Goal: Task Accomplishment & Management: Use online tool/utility

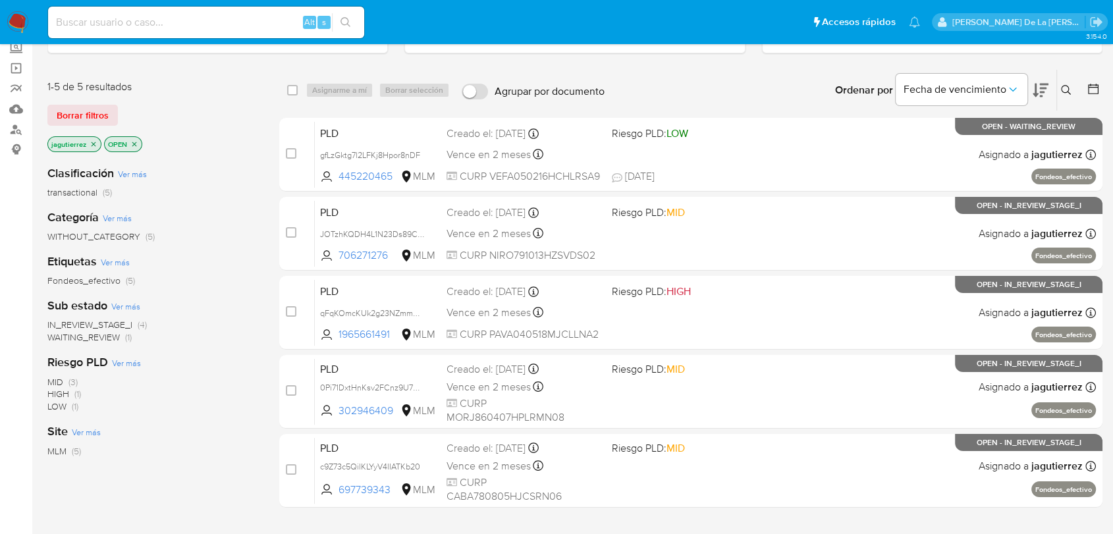
scroll to position [74, 0]
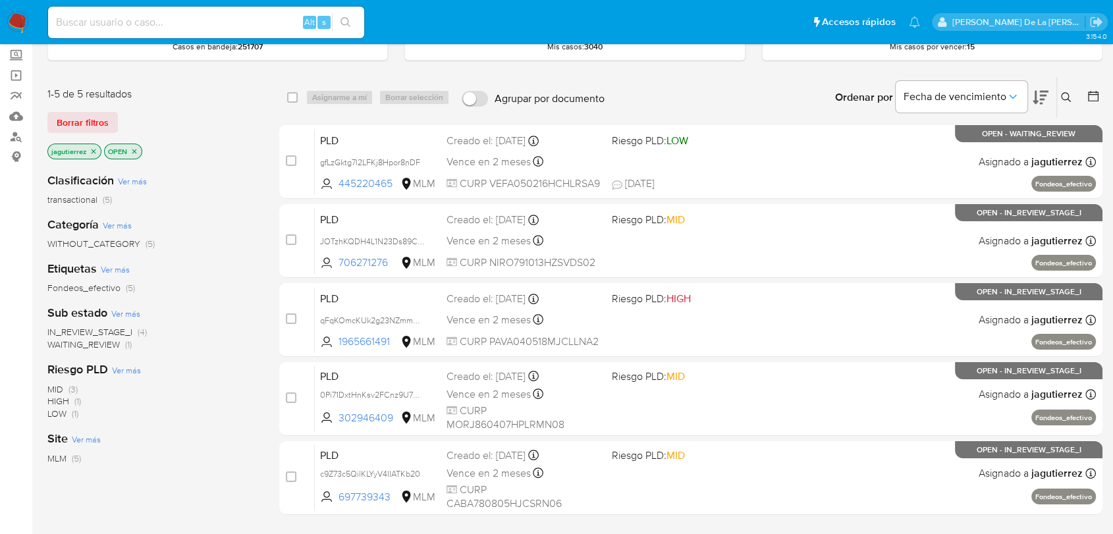
click at [87, 331] on span "IN_REVIEW_STAGE_I" at bounding box center [89, 331] width 85 height 13
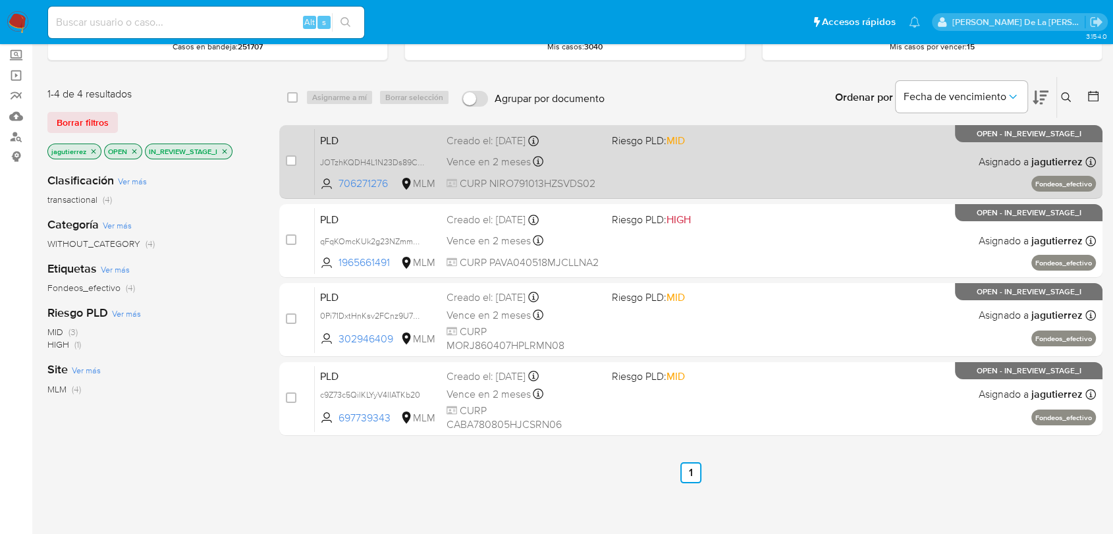
click at [740, 170] on div "PLD JOTzhKQDH4L1N23Ds89CJjoX 706271276 MLM Riesgo PLD: MID Creado el: 12/08/202…" at bounding box center [705, 161] width 781 height 67
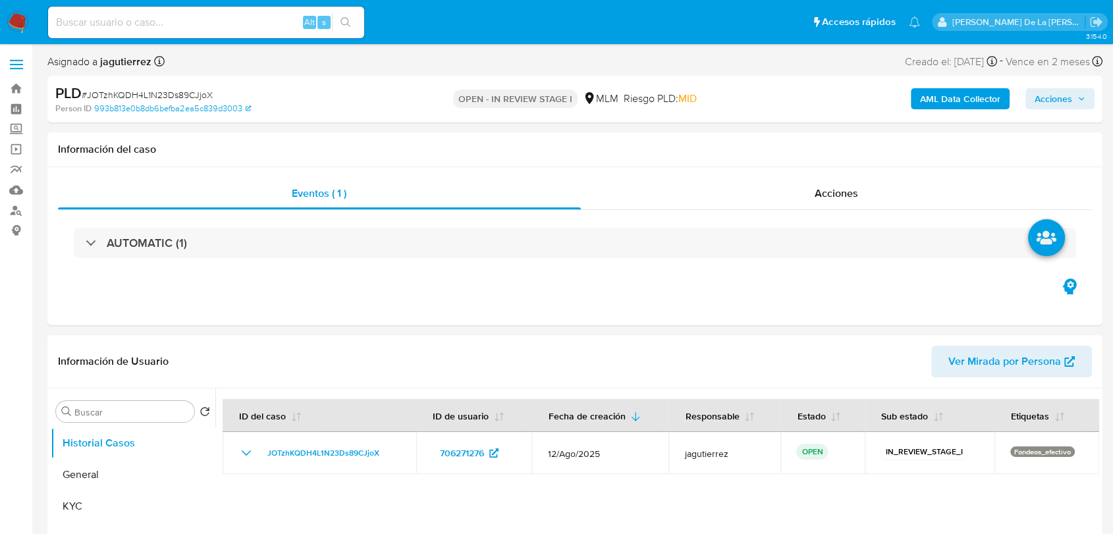
select select "10"
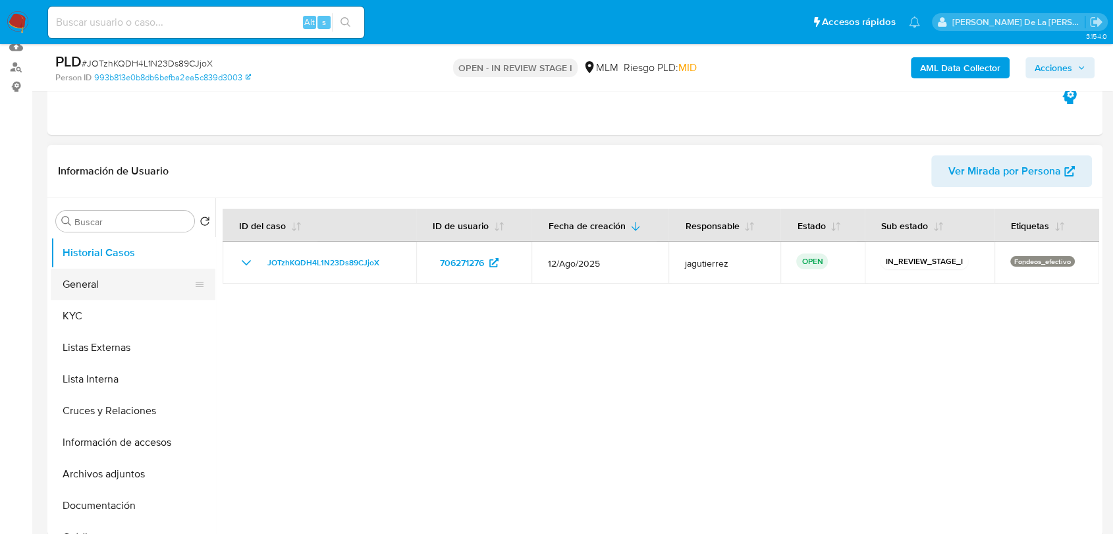
scroll to position [146, 0]
click at [107, 275] on button "General" at bounding box center [128, 282] width 154 height 32
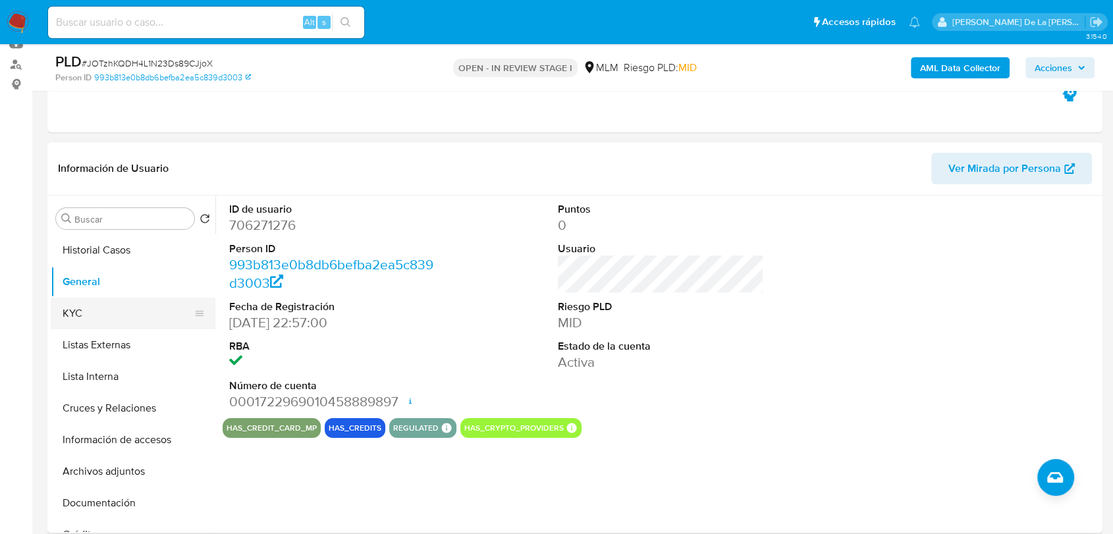
click at [98, 312] on button "KYC" at bounding box center [128, 314] width 154 height 32
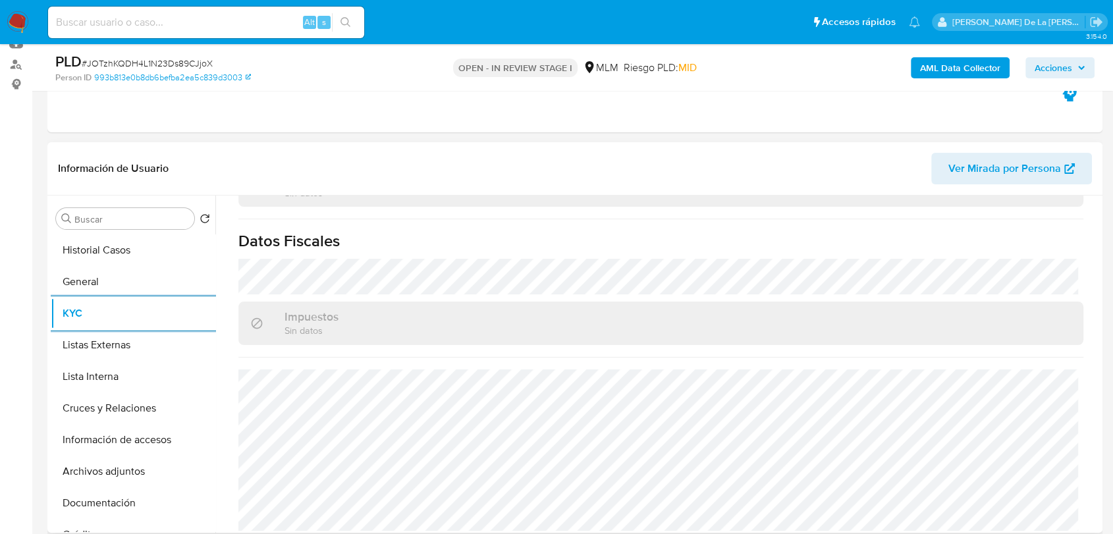
scroll to position [819, 0]
click at [109, 341] on button "Listas Externas" at bounding box center [128, 345] width 154 height 32
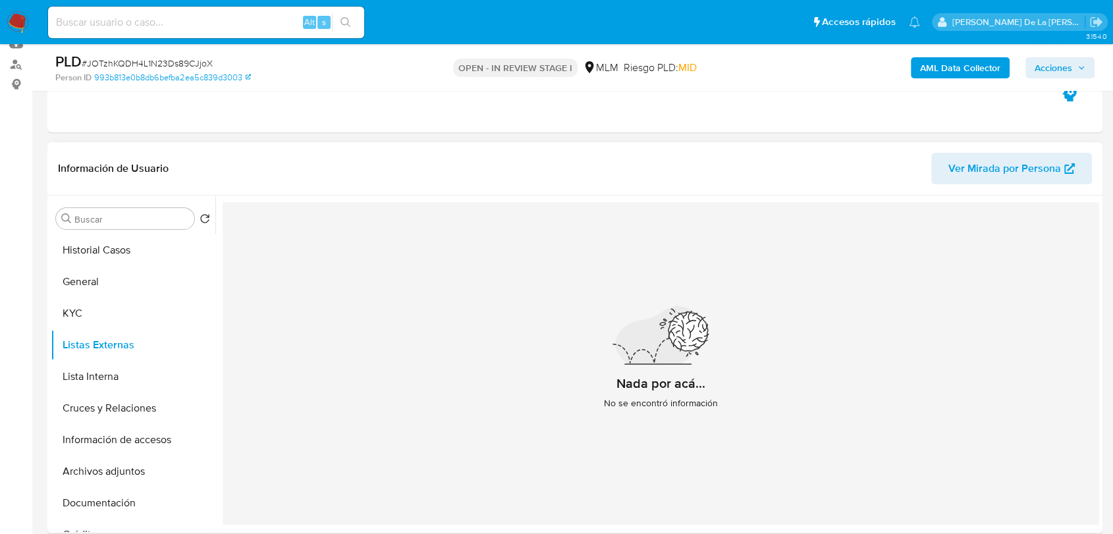
click at [562, 281] on div "Nada por acá... No se encontró información" at bounding box center [661, 363] width 877 height 323
click at [95, 401] on button "Cruces y Relaciones" at bounding box center [128, 409] width 154 height 32
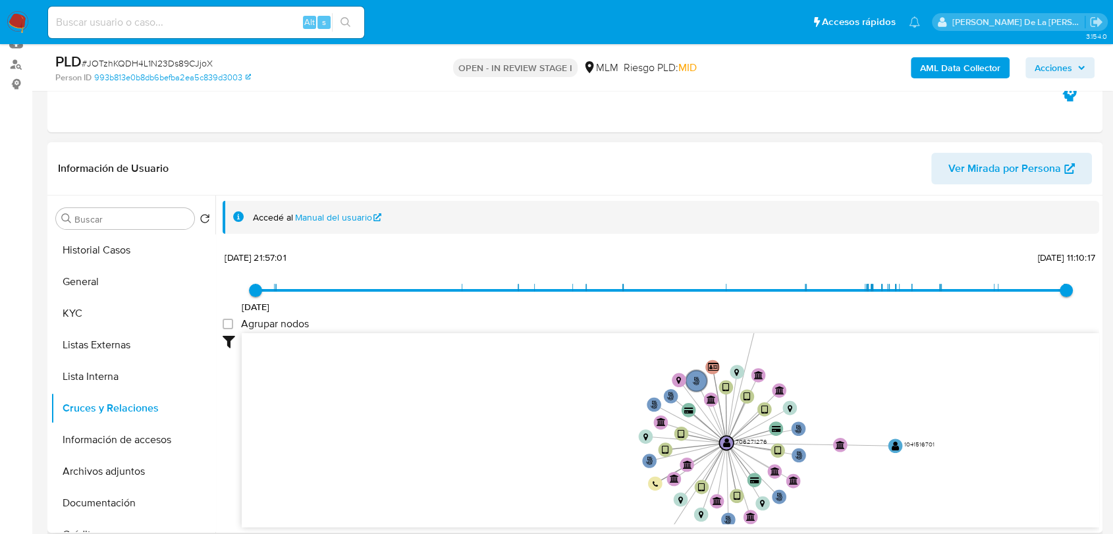
drag, startPoint x: 849, startPoint y: 436, endPoint x: 816, endPoint y: 471, distance: 48.0
click at [816, 471] on icon "user-706271276  706271276 phone-022f4f2f009673b93c67d217ec619f3e  person-993b…" at bounding box center [671, 428] width 858 height 191
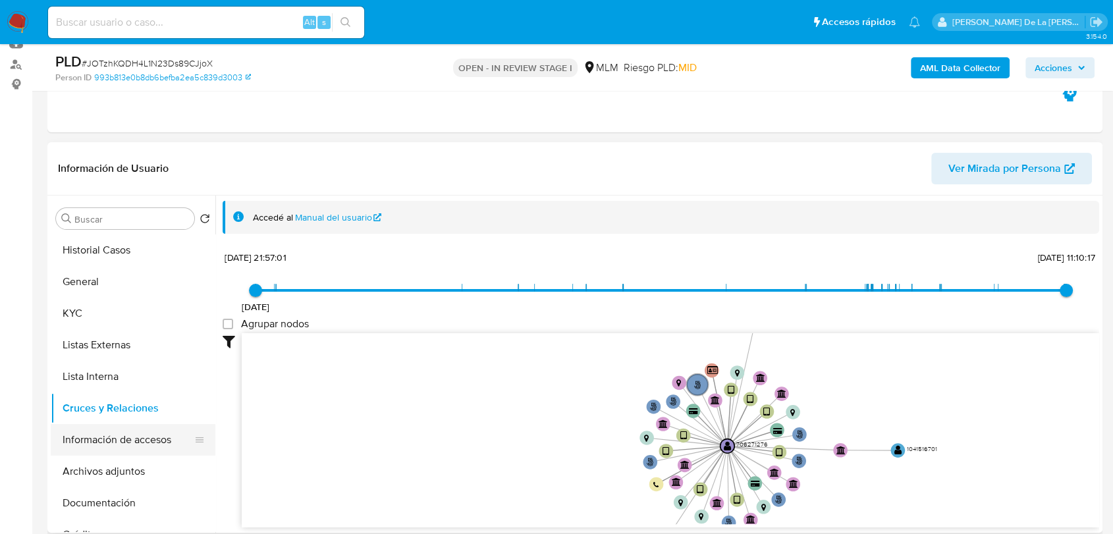
click at [120, 433] on button "Información de accesos" at bounding box center [128, 440] width 154 height 32
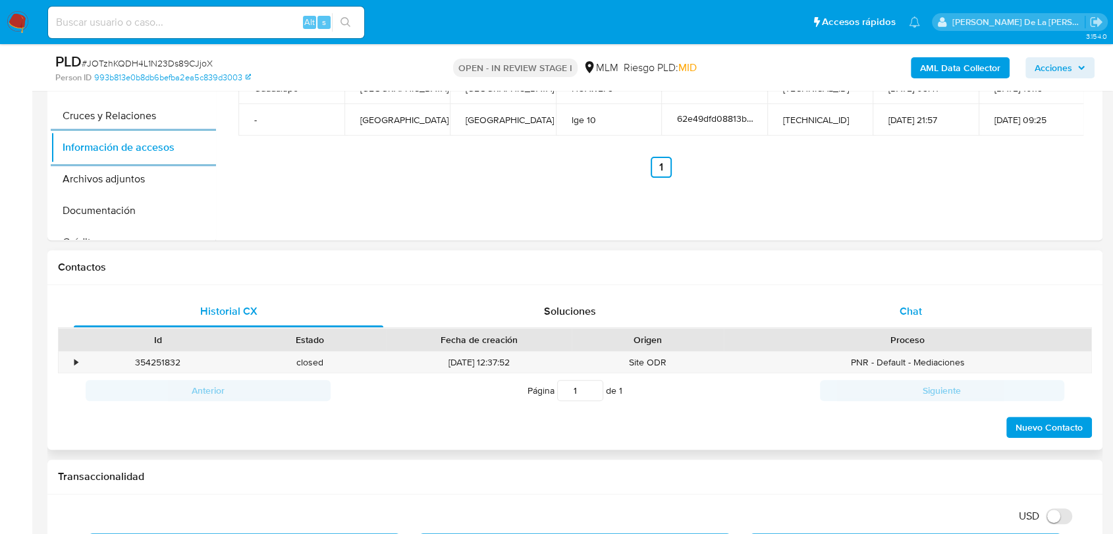
click at [866, 312] on div "Chat" at bounding box center [911, 312] width 310 height 32
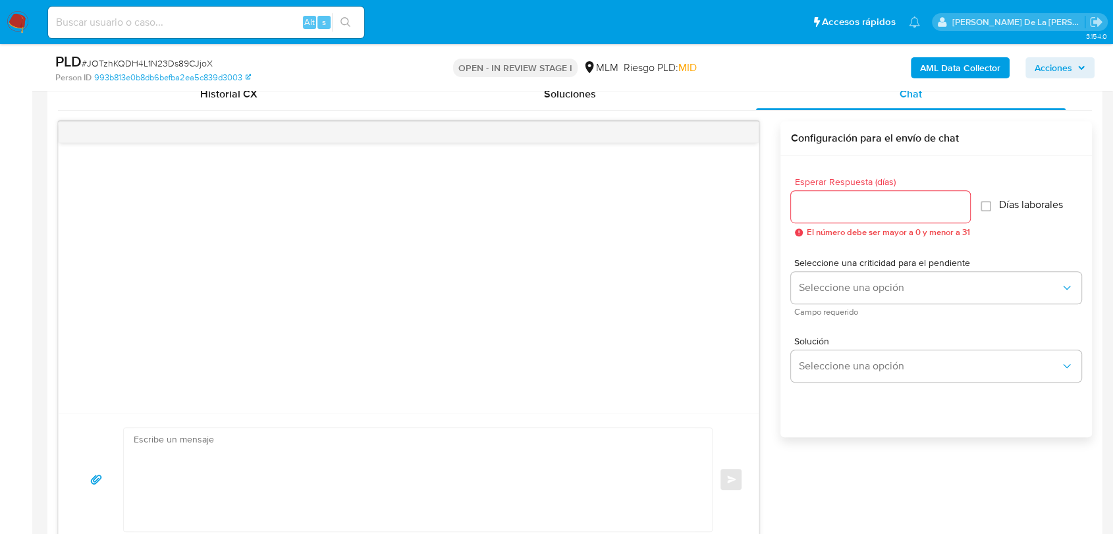
scroll to position [659, 0]
click at [831, 213] on div at bounding box center [880, 204] width 179 height 32
click at [831, 204] on input "Esperar Respuesta (días)" at bounding box center [880, 204] width 179 height 17
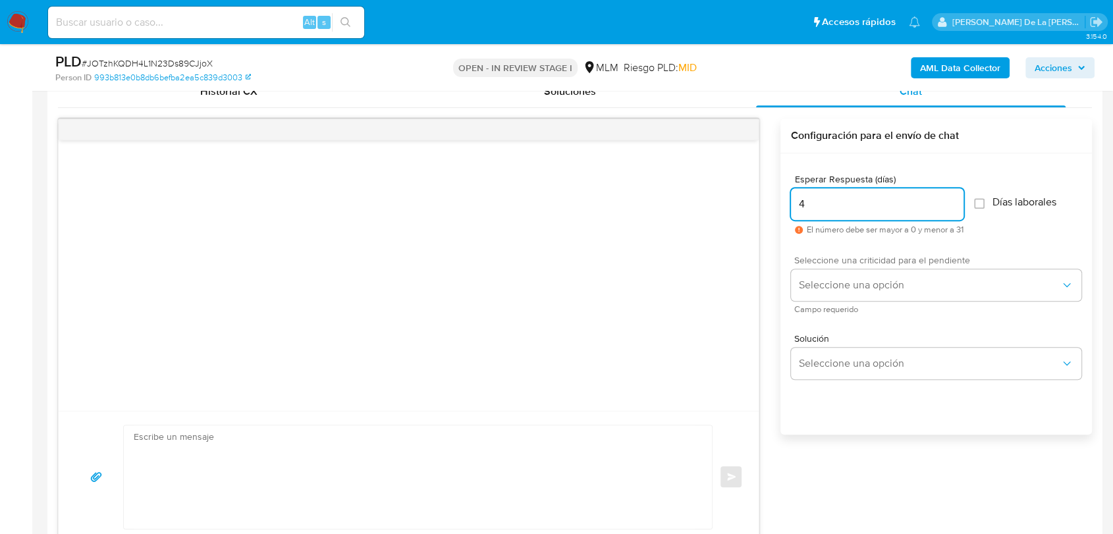
type input "4"
drag, startPoint x: 828, startPoint y: 264, endPoint x: 827, endPoint y: 273, distance: 8.6
click at [828, 268] on div "Seleccione una criticidad para el pendiente Seleccione una opción Campo requeri…" at bounding box center [936, 284] width 291 height 57
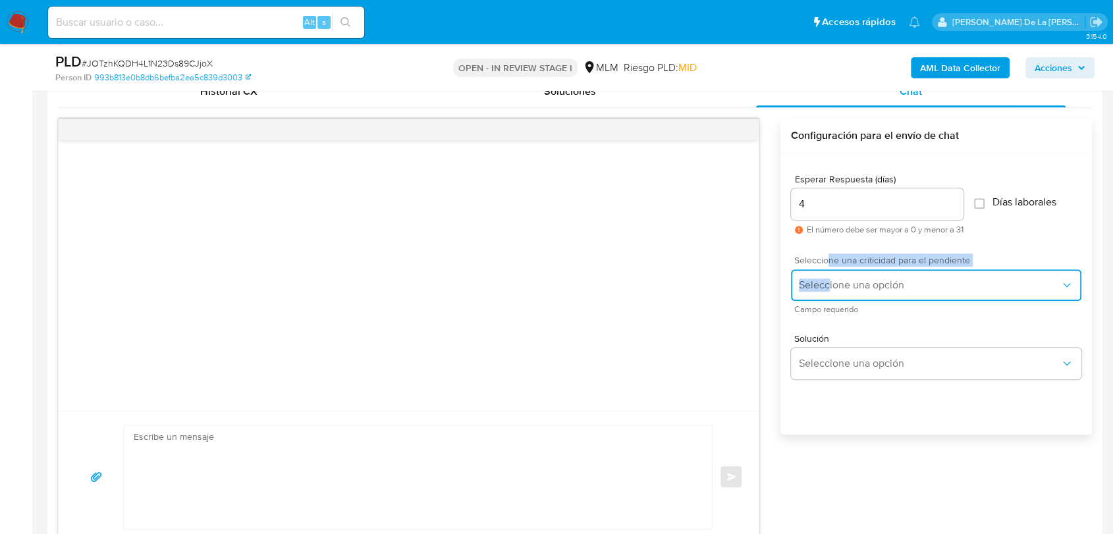
click at [826, 279] on span "Seleccione una opción" at bounding box center [930, 285] width 262 height 13
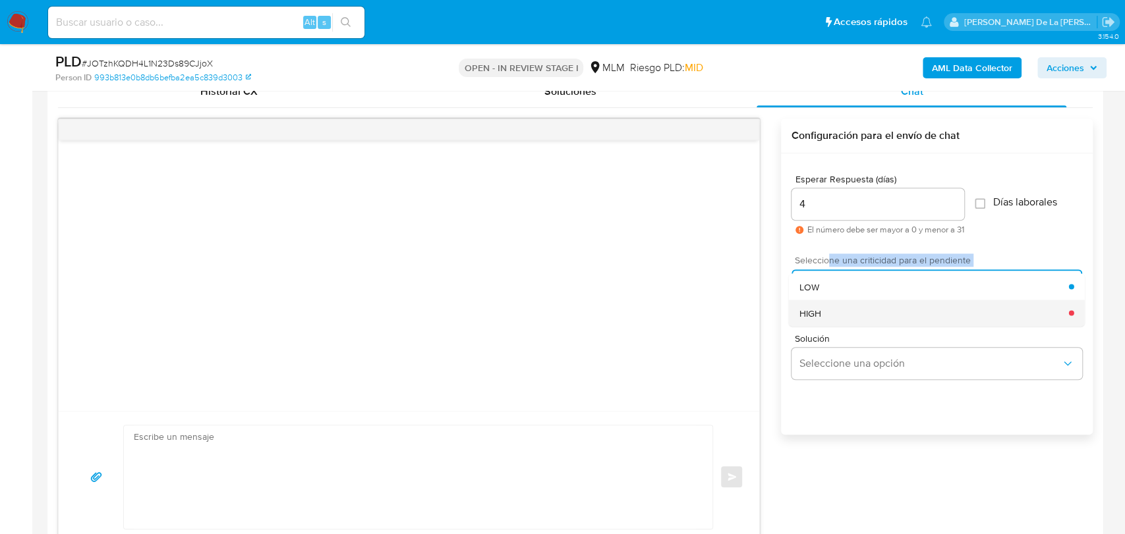
click at [828, 313] on div "HIGH" at bounding box center [932, 313] width 269 height 26
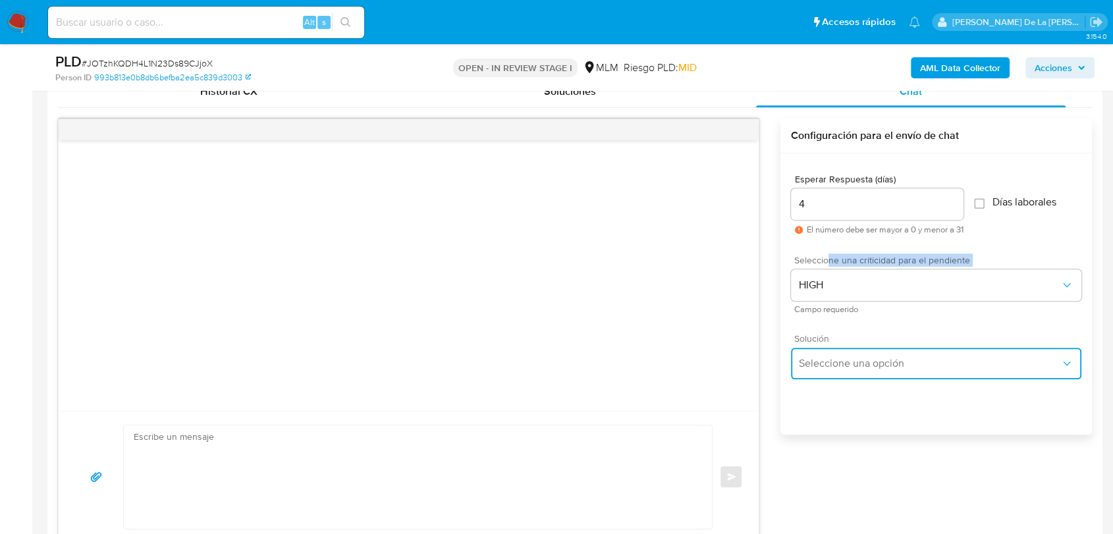
click at [822, 367] on span "Seleccione una opción" at bounding box center [930, 363] width 262 height 13
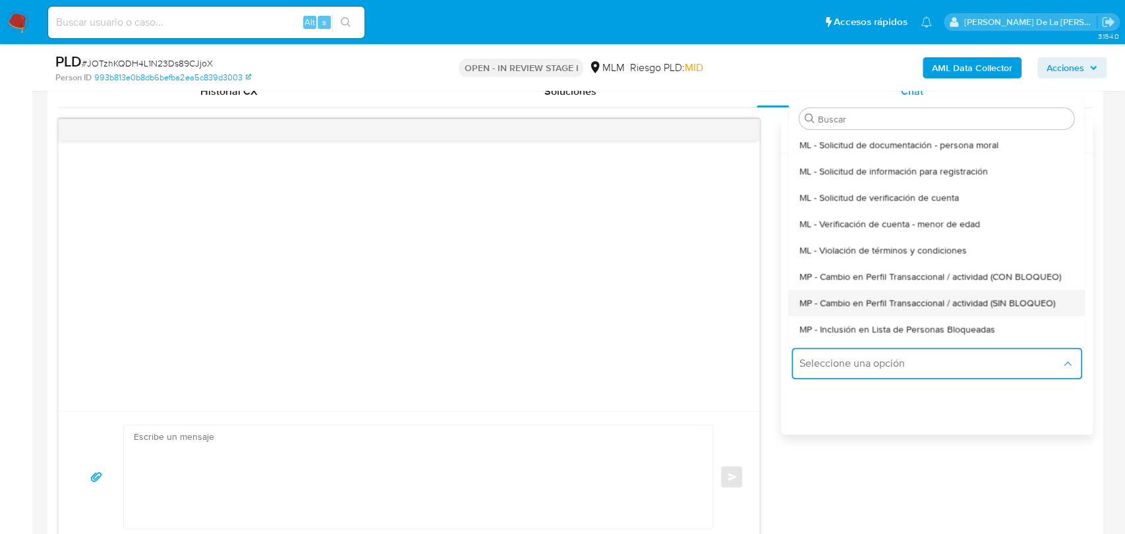
click at [866, 297] on span "MP - Cambio en Perfil Transaccional / actividad (SIN BLOQUEO)" at bounding box center [926, 303] width 256 height 12
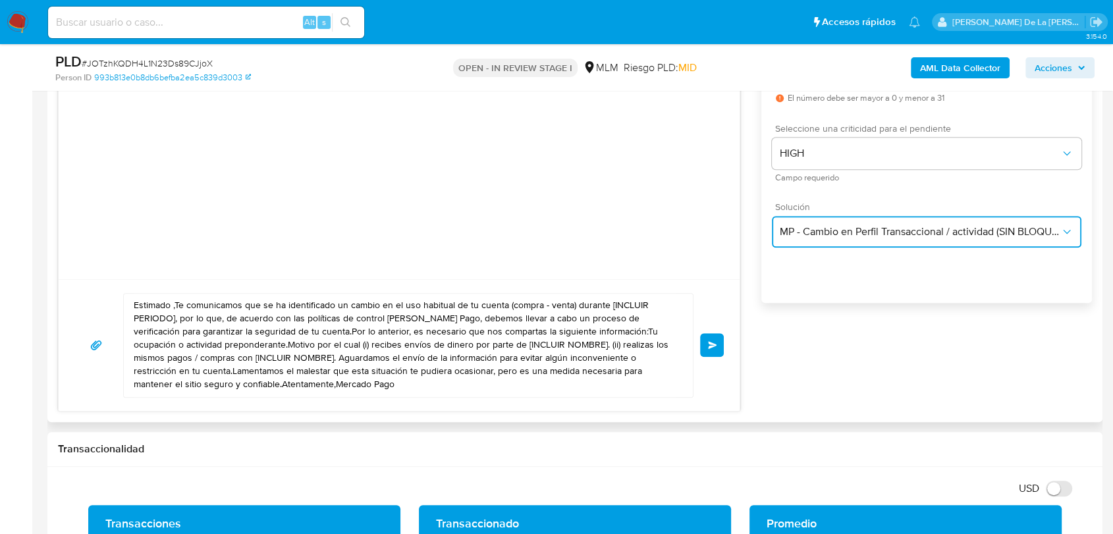
scroll to position [805, 0]
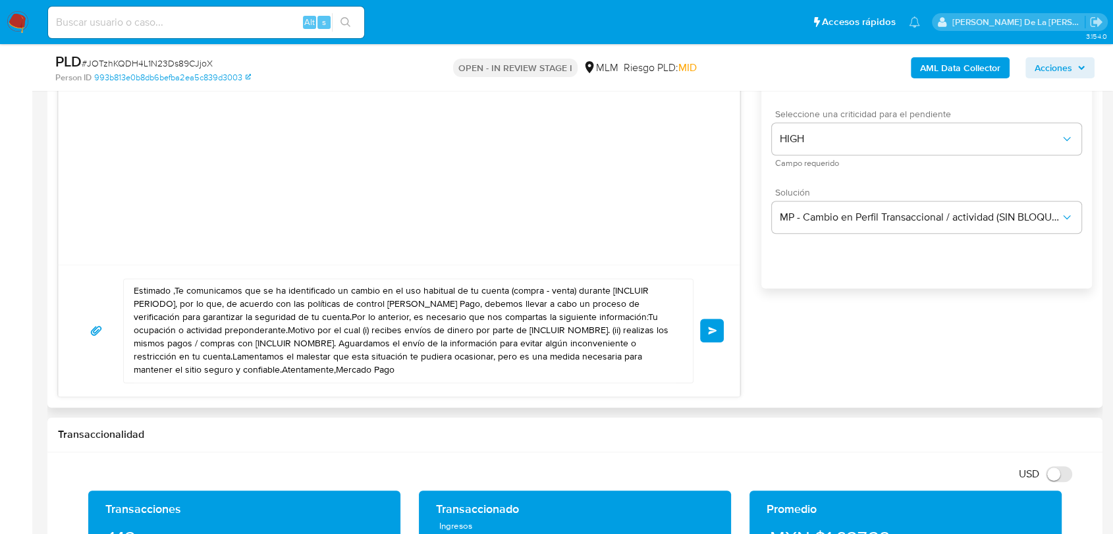
click at [173, 291] on textarea "Estimado ,Te comunicamos que se ha identificado un cambio en el uso habitual de…" at bounding box center [405, 330] width 543 height 103
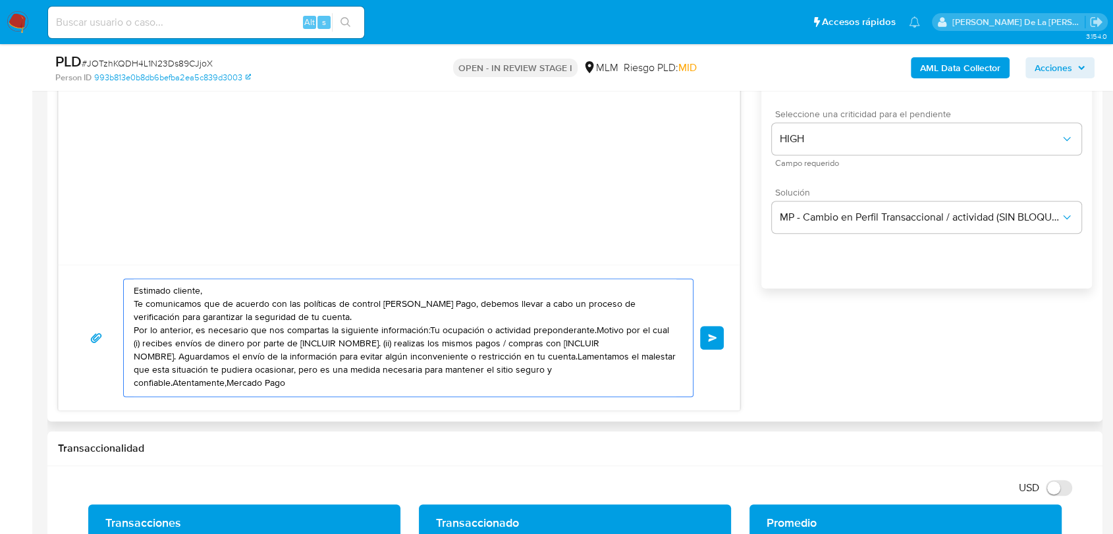
drag, startPoint x: 426, startPoint y: 331, endPoint x: 179, endPoint y: 357, distance: 247.8
click at [179, 357] on textarea "Estimado cliente, Te comunicamos que de acuerdo con las políticas de control de…" at bounding box center [405, 337] width 543 height 117
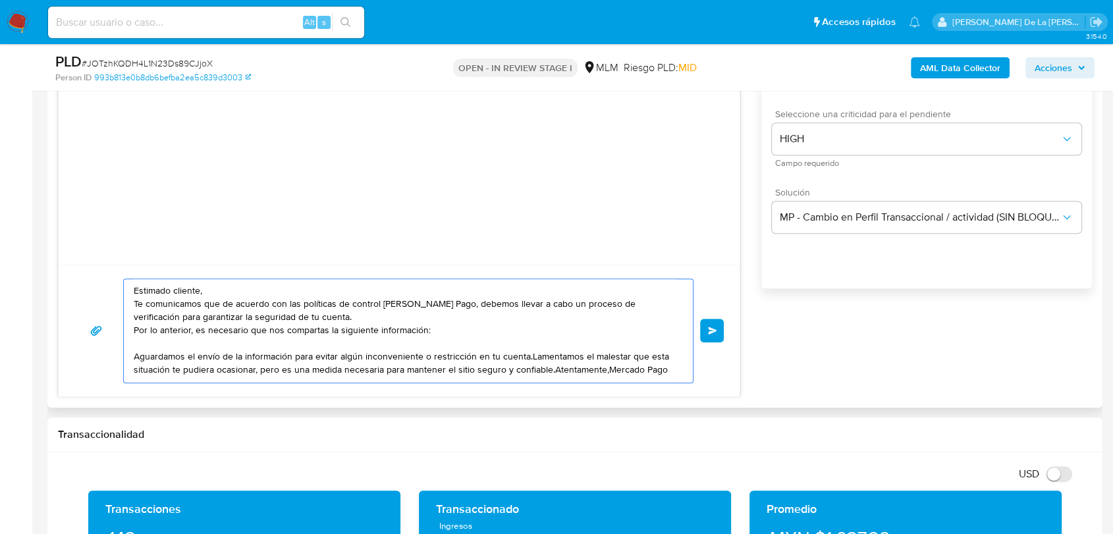
click at [526, 356] on textarea "Estimado cliente, Te comunicamos que de acuerdo con las políticas de control de…" at bounding box center [405, 330] width 543 height 103
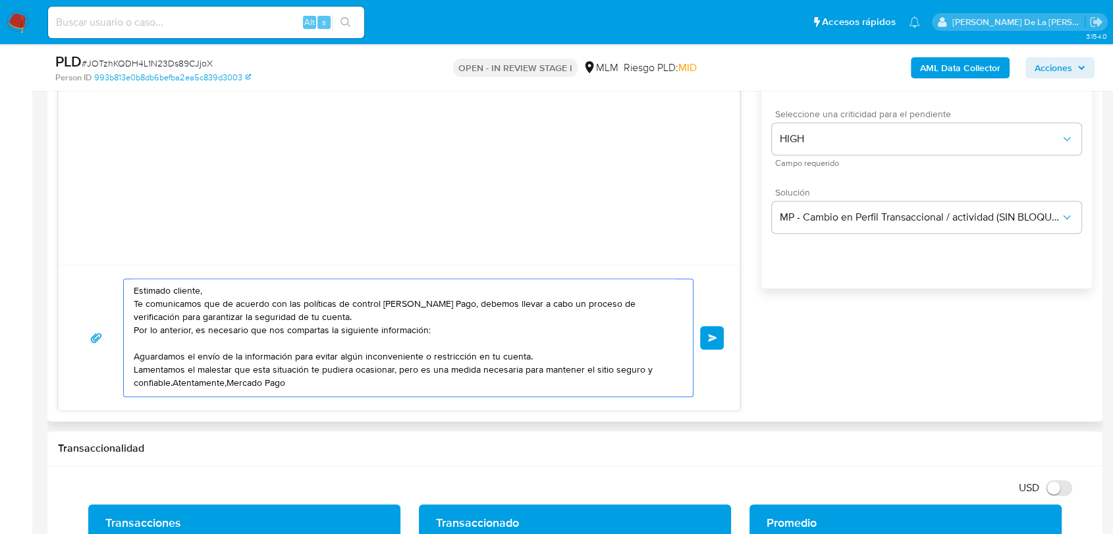
click at [168, 385] on textarea "Estimado cliente, Te comunicamos que de acuerdo con las políticas de control de…" at bounding box center [405, 337] width 543 height 117
click at [174, 386] on textarea "Estimado cliente, Te comunicamos que de acuerdo con las políticas de control de…" at bounding box center [405, 337] width 543 height 117
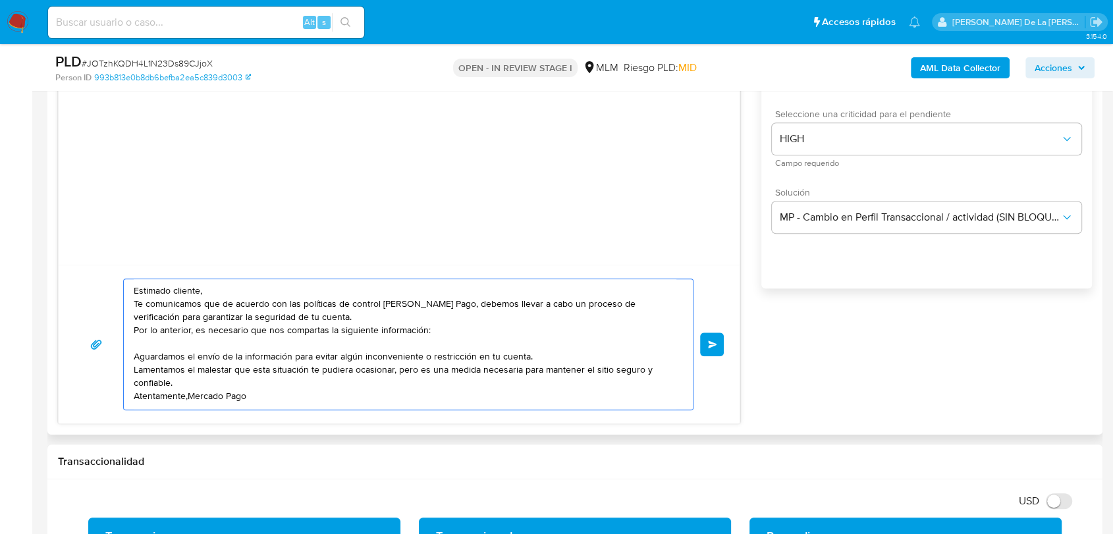
click at [188, 398] on textarea "Estimado cliente, Te comunicamos que de acuerdo con las políticas de control de…" at bounding box center [405, 344] width 543 height 130
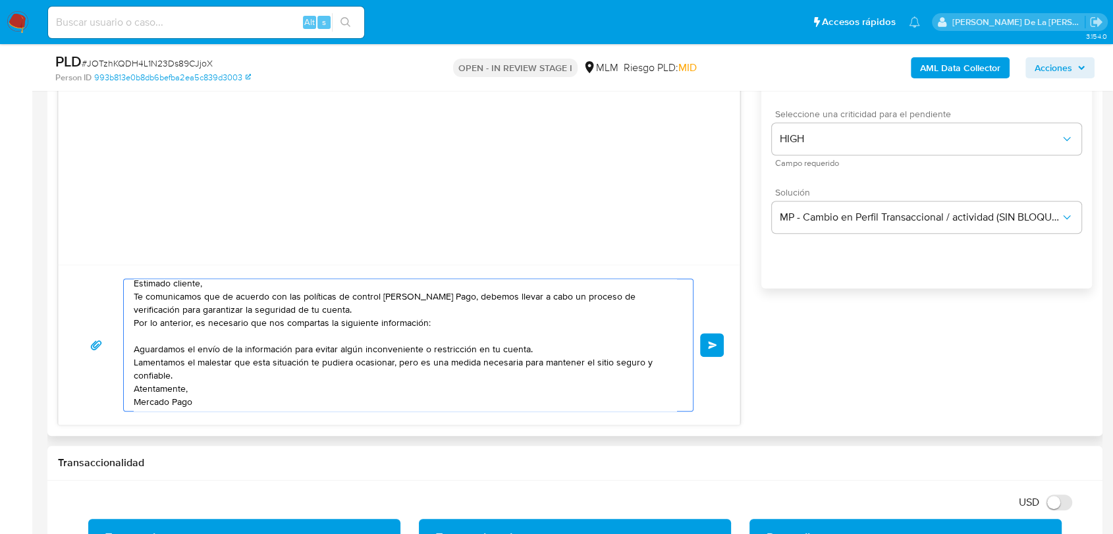
click at [203, 376] on textarea "Estimado cliente, Te comunicamos que de acuerdo con las políticas de control de…" at bounding box center [405, 345] width 543 height 132
click at [448, 323] on textarea "Estimado cliente, Te comunicamos que de acuerdo con las políticas de control de…" at bounding box center [405, 345] width 543 height 132
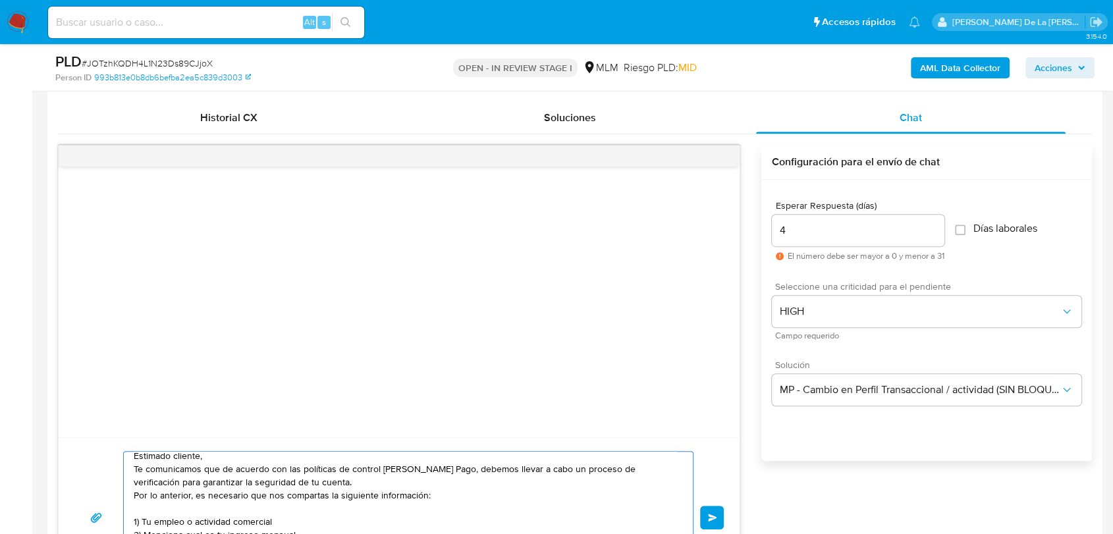
scroll to position [659, 0]
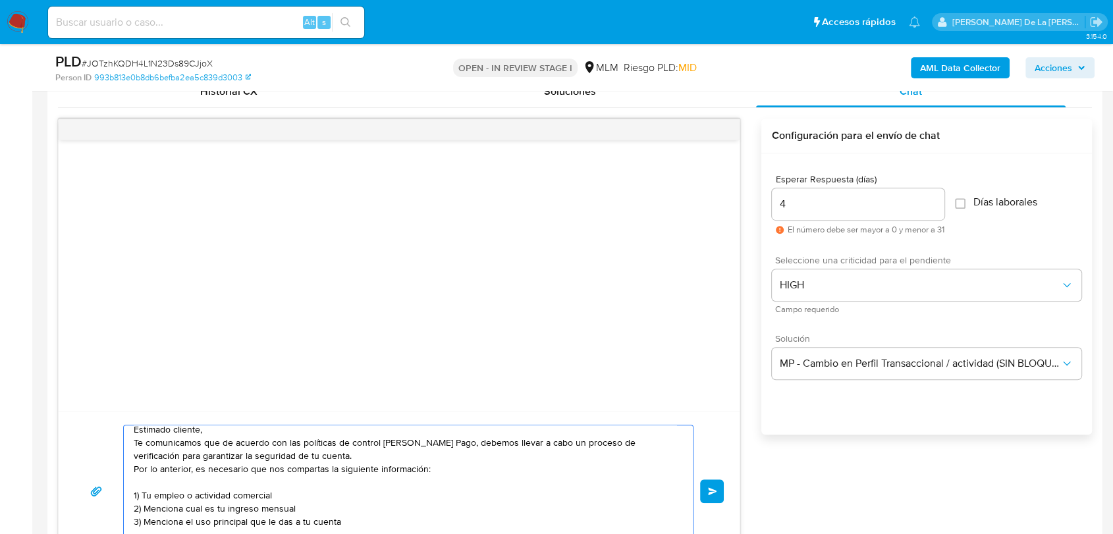
type textarea "Estimado cliente, Te comunicamos que de acuerdo con las políticas de control de…"
click at [706, 477] on div "Estimado cliente, Te comunicamos que de acuerdo con las políticas de control de…" at bounding box center [399, 491] width 650 height 133
click at [706, 484] on button "Enviar" at bounding box center [712, 492] width 24 height 24
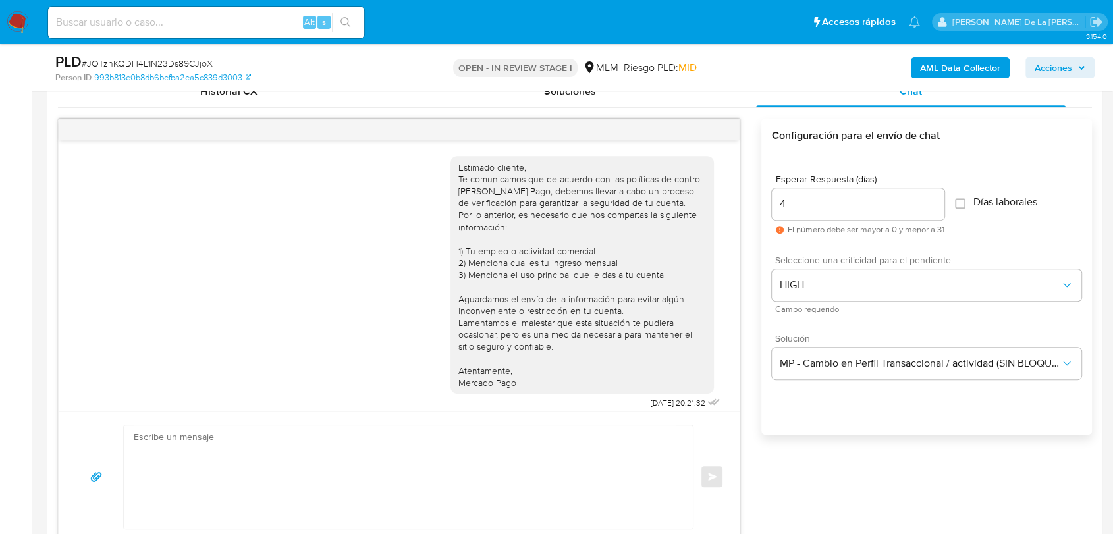
scroll to position [8, 0]
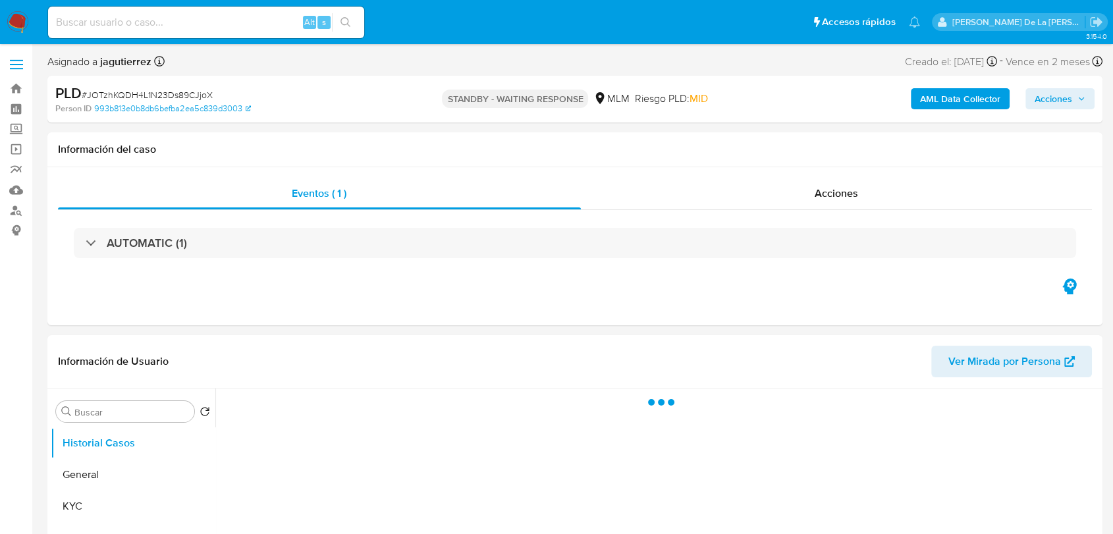
select select "10"
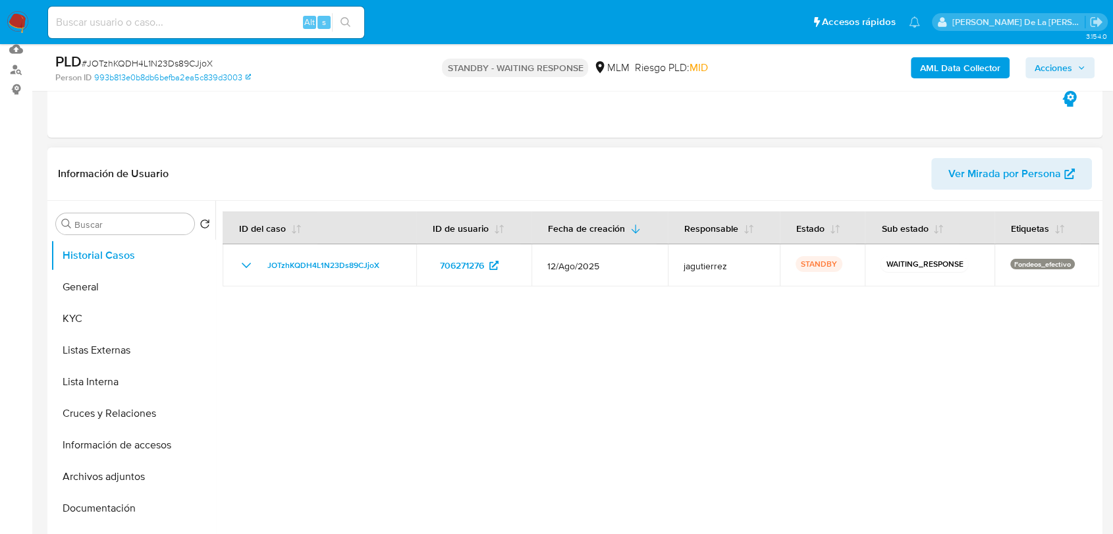
scroll to position [146, 0]
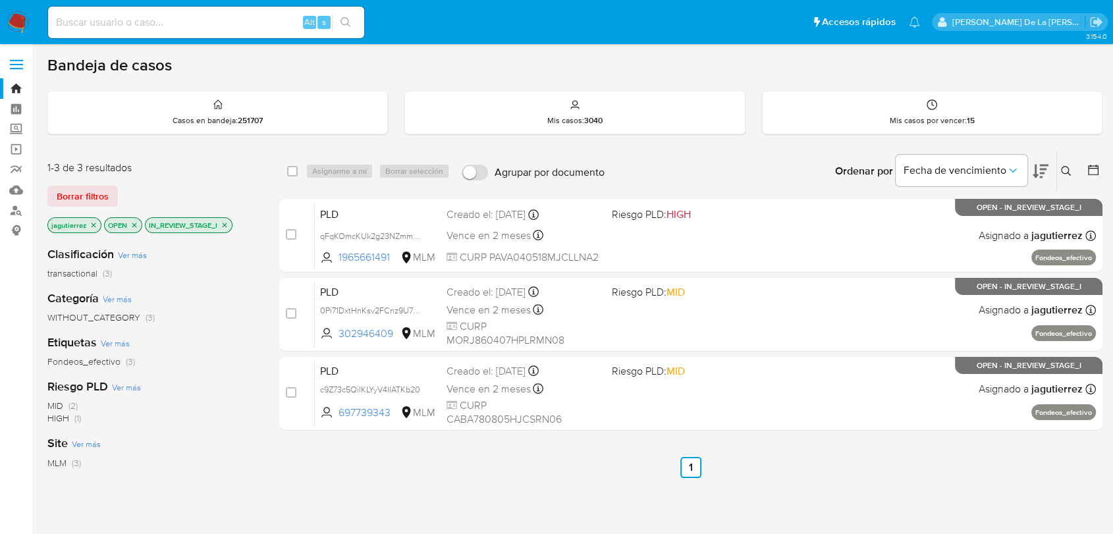
click at [15, 18] on img at bounding box center [18, 22] width 22 height 22
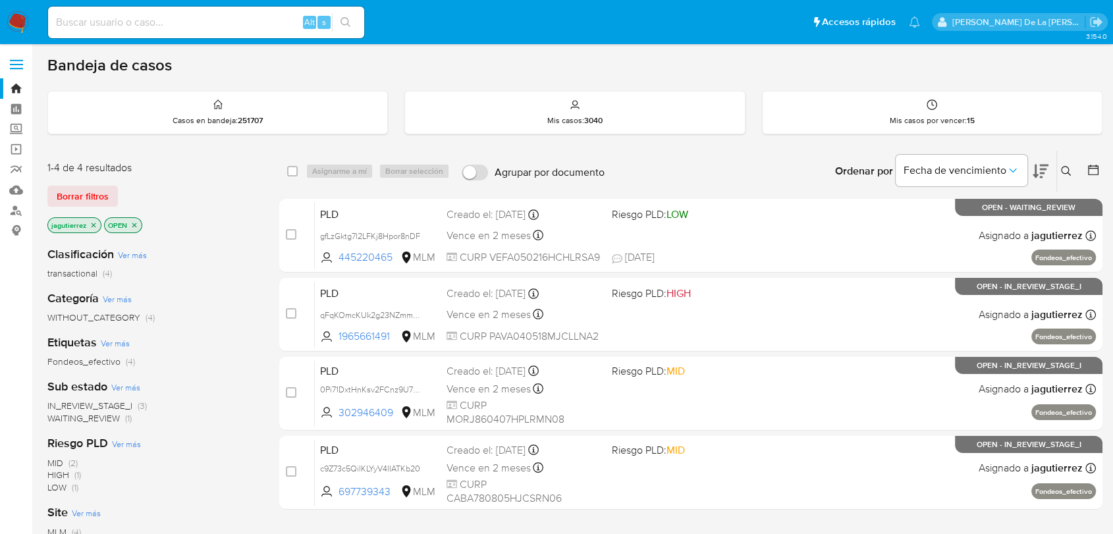
click at [103, 404] on span "IN_REVIEW_STAGE_I" at bounding box center [89, 405] width 85 height 13
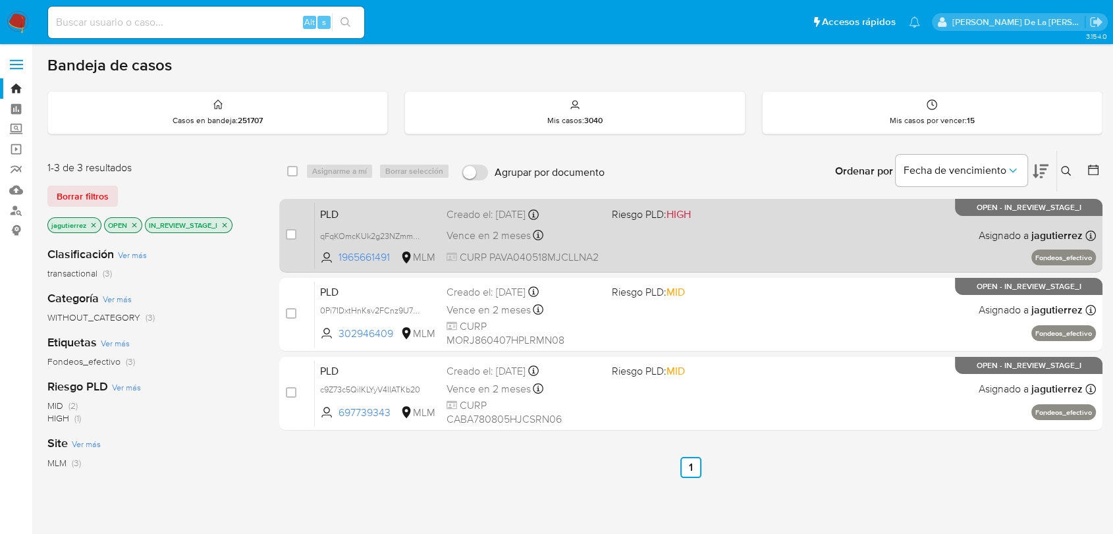
click at [761, 234] on div "PLD qFqKOmcKUk2g23NZmmmP3tyt 1965661491 MLM Riesgo PLD: HIGH Creado el: [DATE] …" at bounding box center [705, 235] width 781 height 67
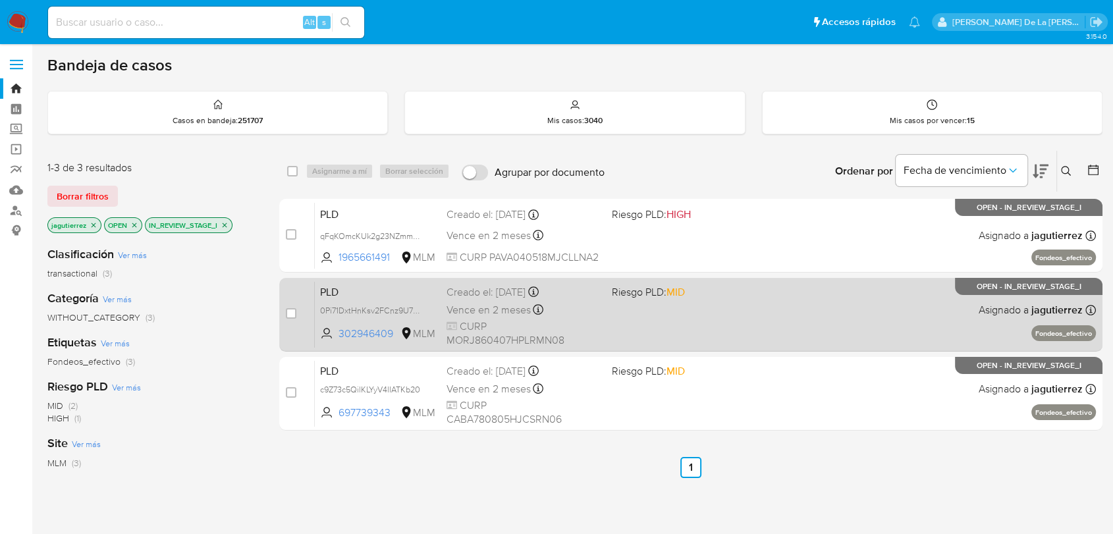
click at [578, 306] on div "Vence en 2 meses Vence el 11/10/2025 02:07:27" at bounding box center [524, 310] width 154 height 18
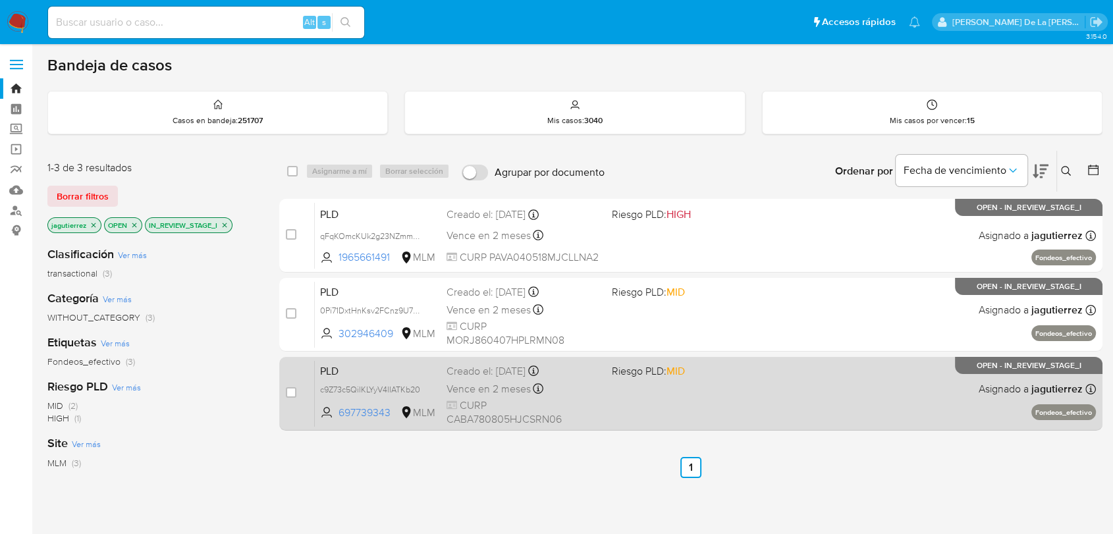
click at [739, 407] on div "PLD c9Z73c5QilKLYyV4lIATKb20 697739343 MLM Riesgo PLD: MID Creado el: 12/08/202…" at bounding box center [705, 393] width 781 height 67
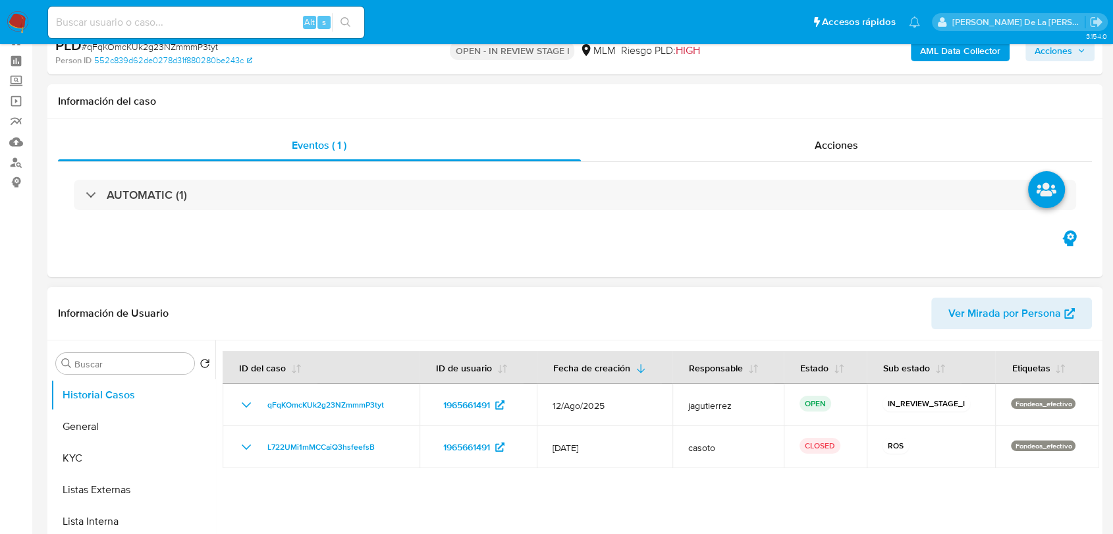
select select "10"
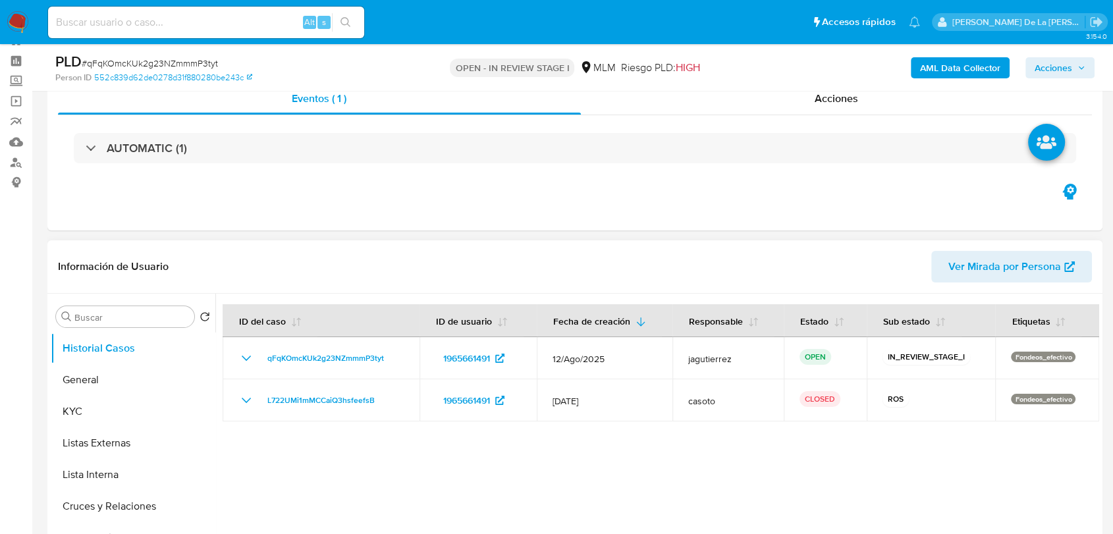
scroll to position [146, 0]
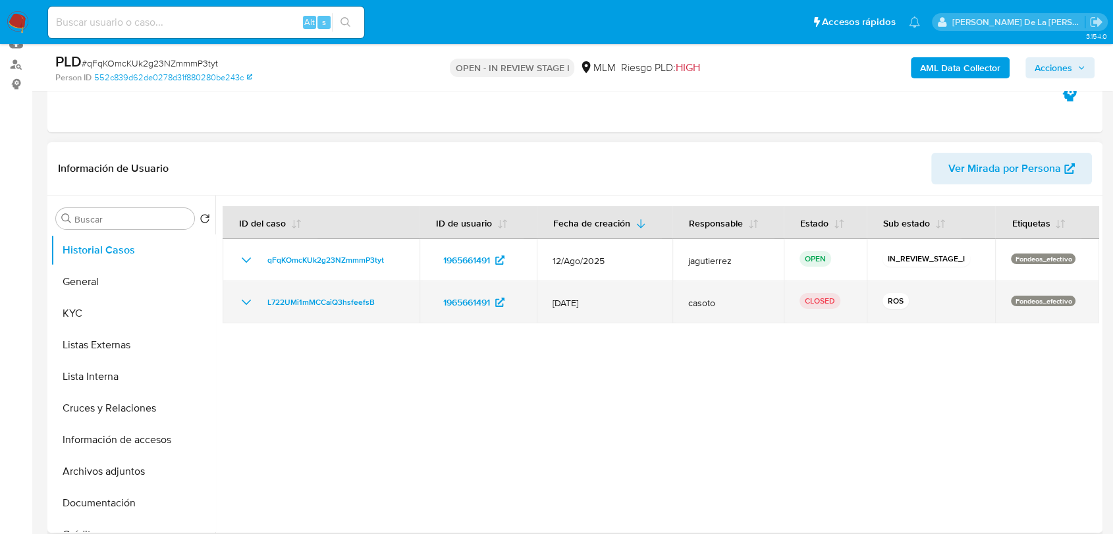
click at [244, 302] on icon "Mostrar/Ocultar" at bounding box center [246, 302] width 9 height 5
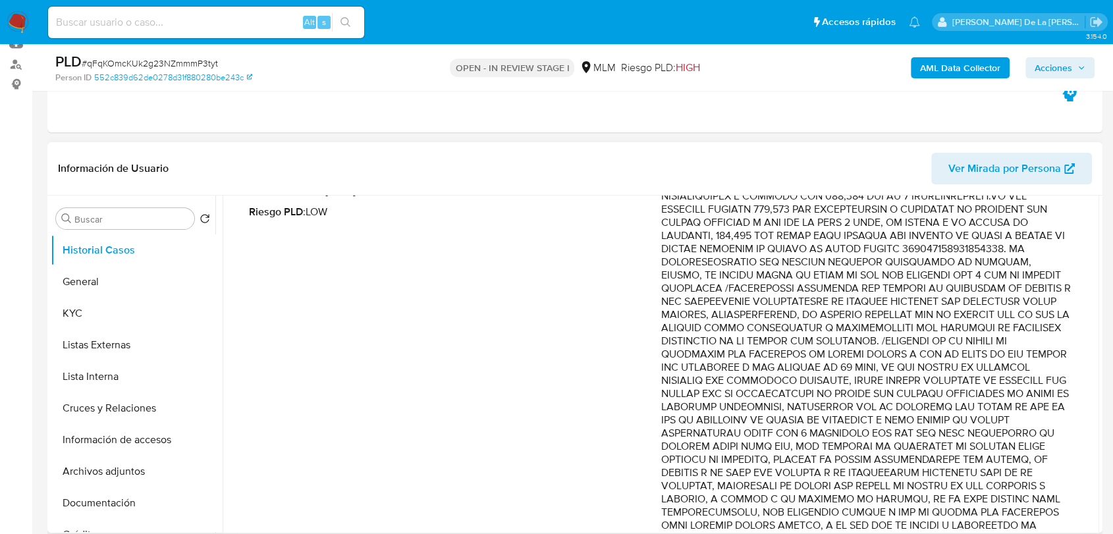
scroll to position [306, 0]
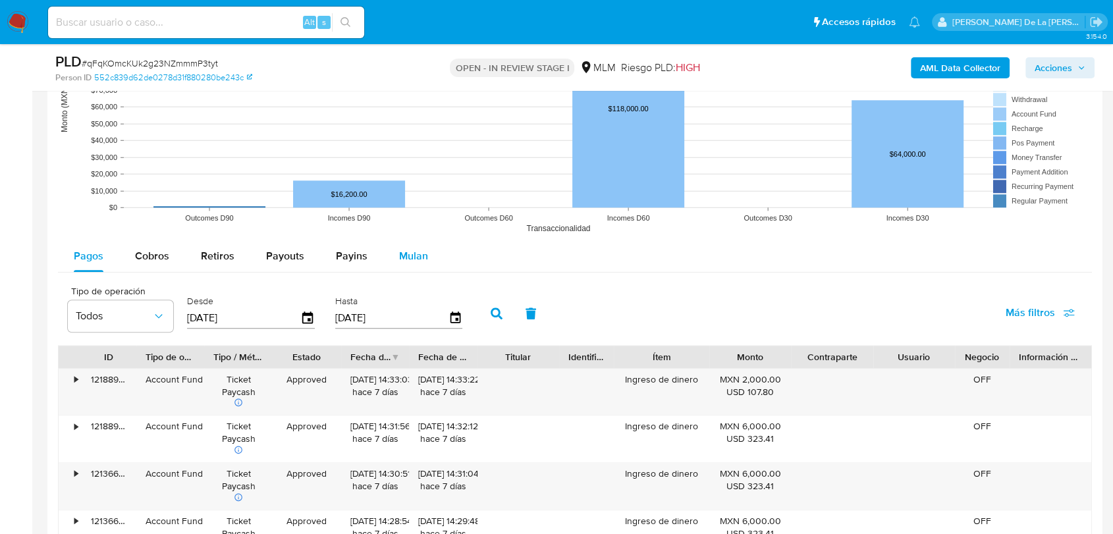
click at [421, 265] on div "Mulan" at bounding box center [413, 256] width 29 height 32
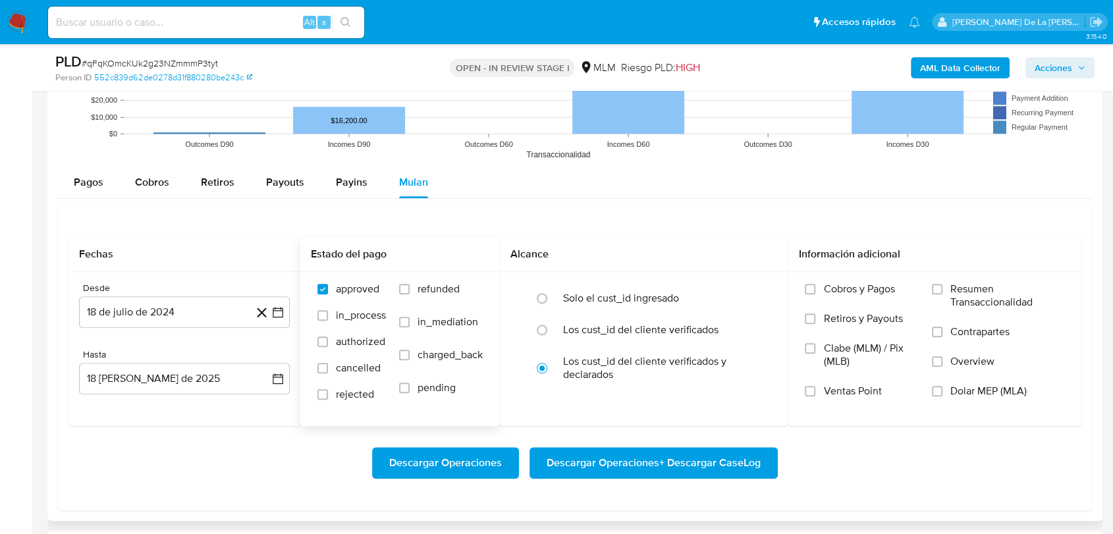
scroll to position [1391, 0]
click at [280, 314] on icon "button" at bounding box center [277, 312] width 13 height 13
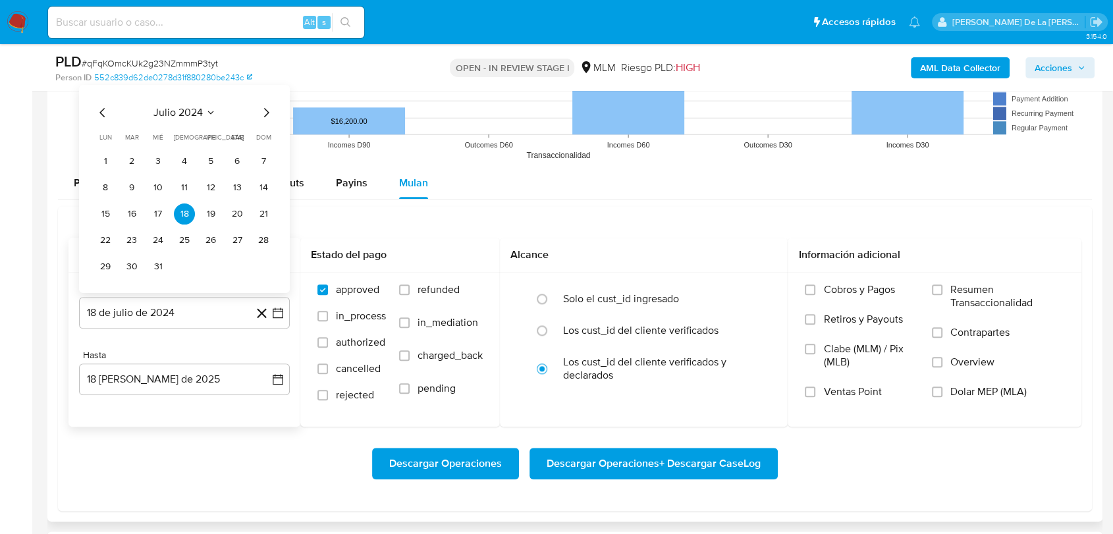
click at [267, 118] on icon "Mes siguiente" at bounding box center [266, 112] width 16 height 16
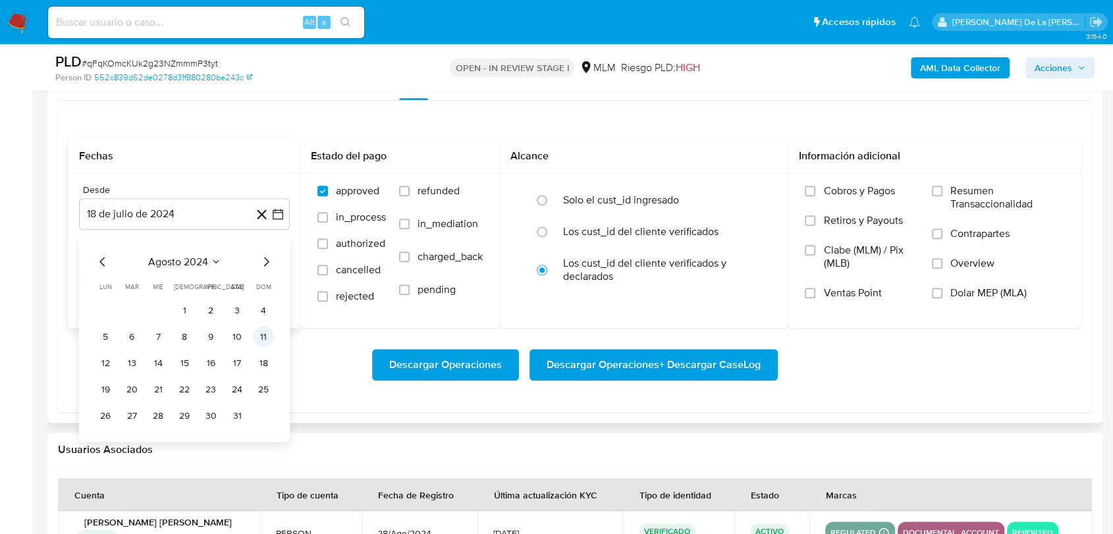
scroll to position [1537, 0]
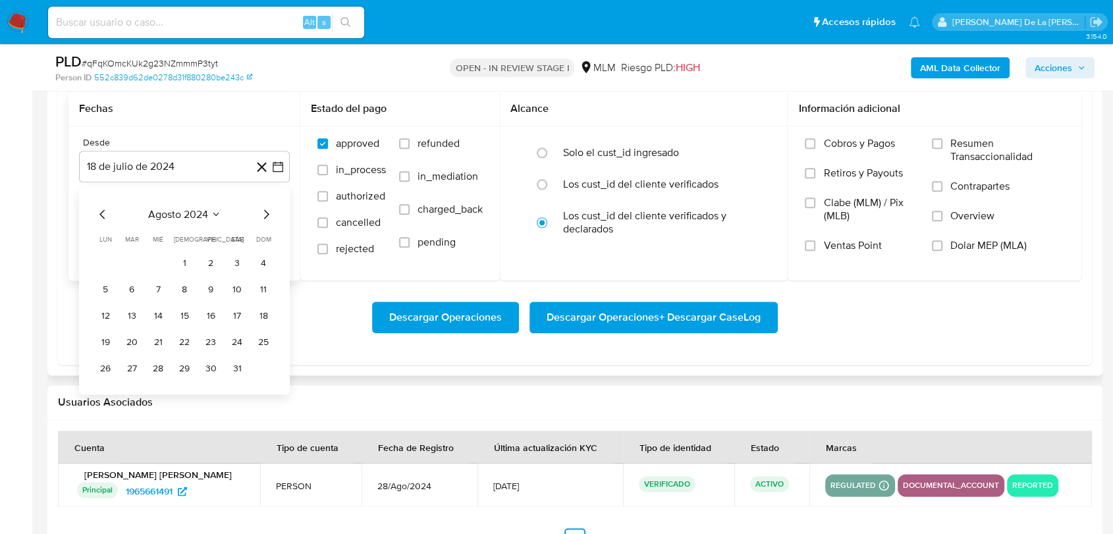
click at [265, 212] on icon "Mes siguiente" at bounding box center [266, 214] width 16 height 16
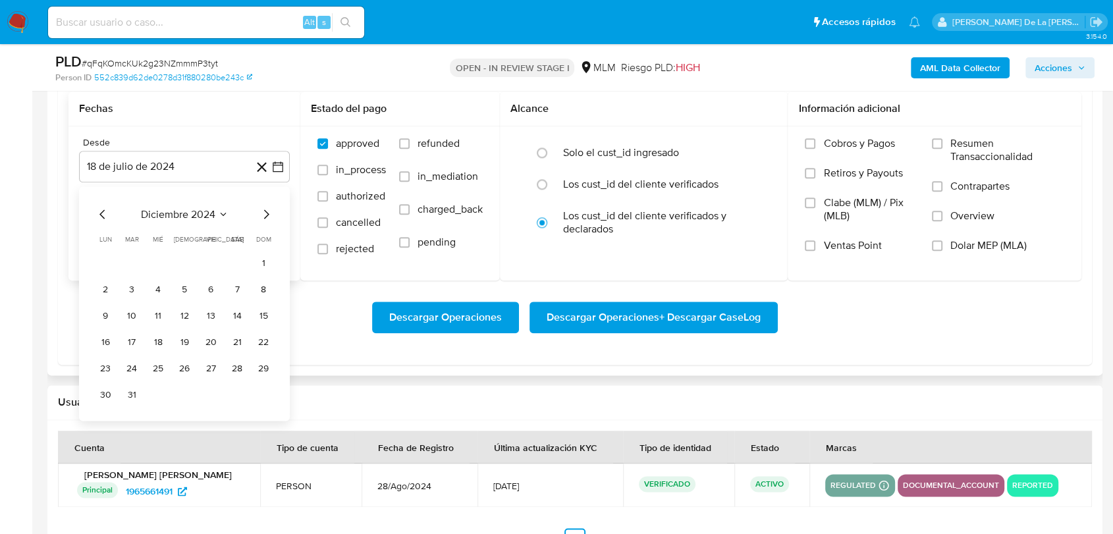
click at [265, 212] on icon "Mes siguiente" at bounding box center [266, 214] width 16 height 16
click at [101, 211] on icon "Mes anterior" at bounding box center [101, 213] width 5 height 9
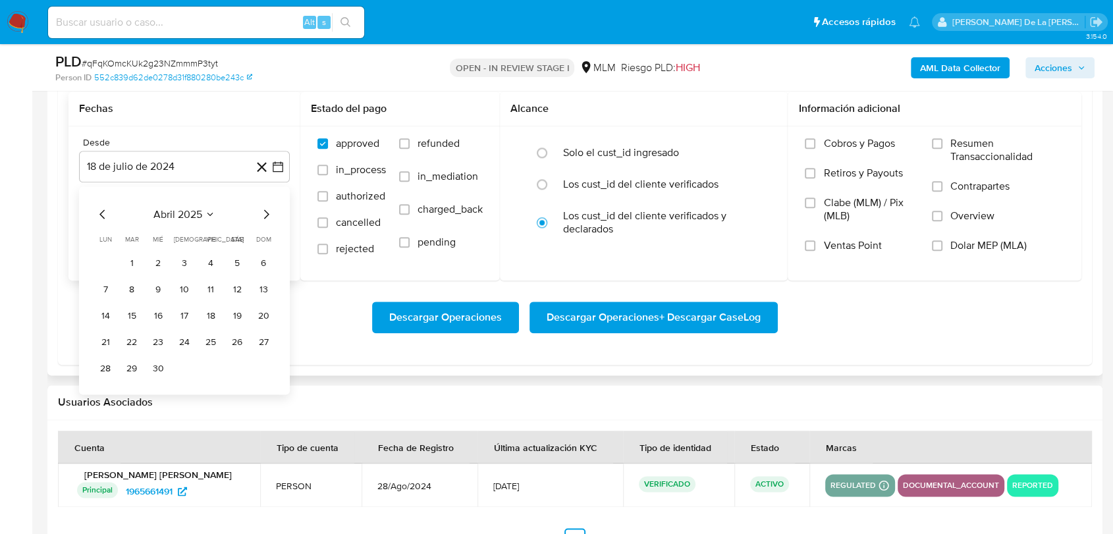
click at [127, 262] on button "1" at bounding box center [131, 262] width 21 height 21
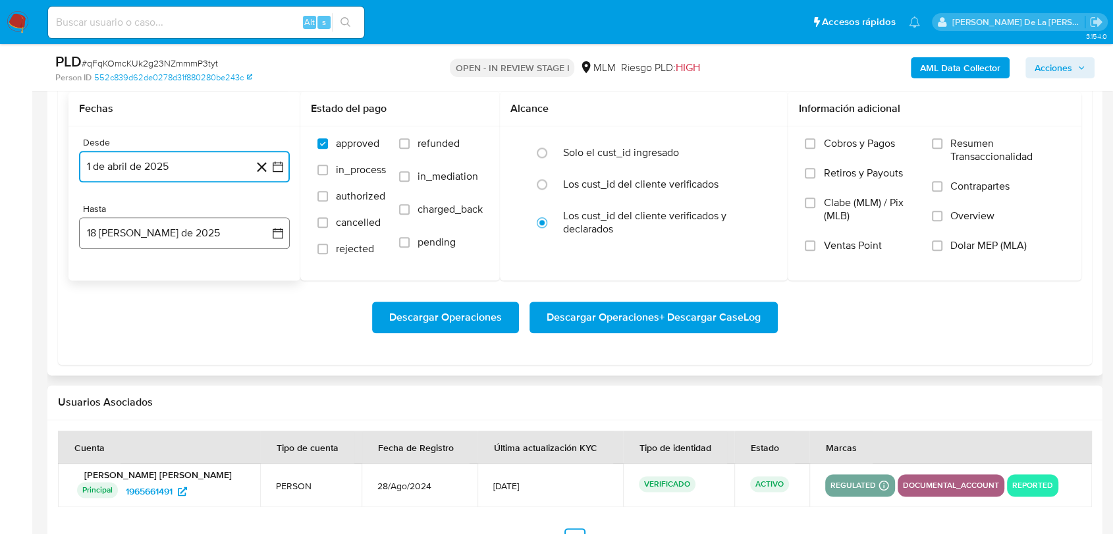
click at [132, 233] on button "18 [PERSON_NAME] de 2025" at bounding box center [184, 233] width 211 height 32
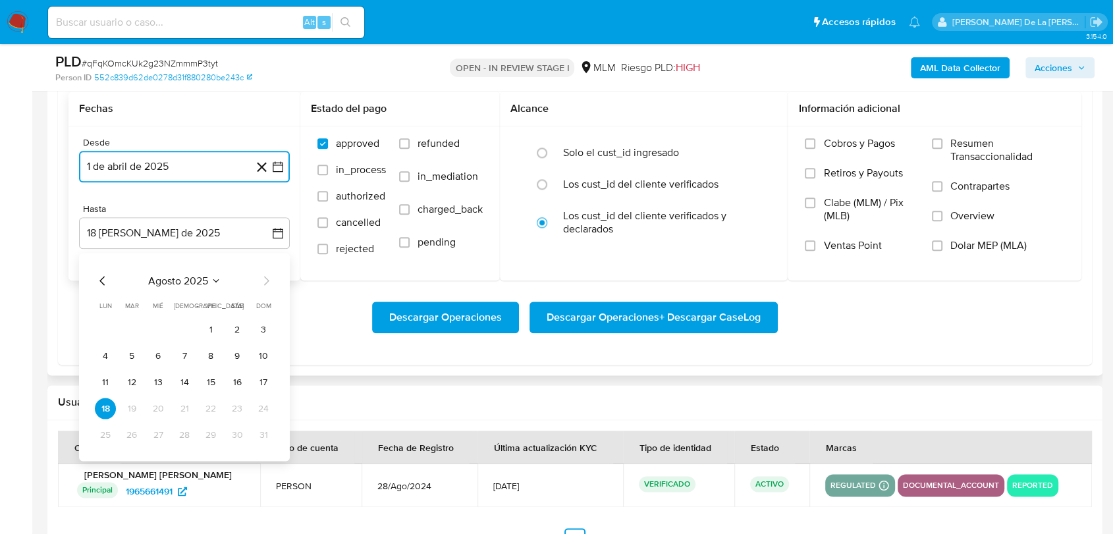
click at [99, 281] on icon "Mes anterior" at bounding box center [103, 281] width 16 height 16
click at [184, 437] on button "31" at bounding box center [184, 434] width 21 height 21
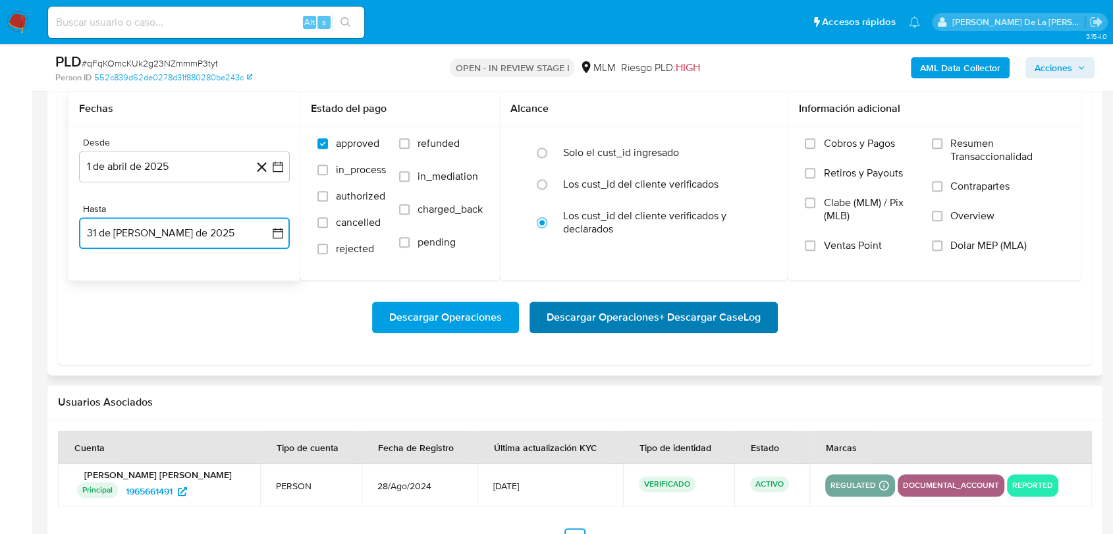
click at [726, 303] on span "Descargar Operaciones + Descargar CaseLog" at bounding box center [654, 317] width 214 height 29
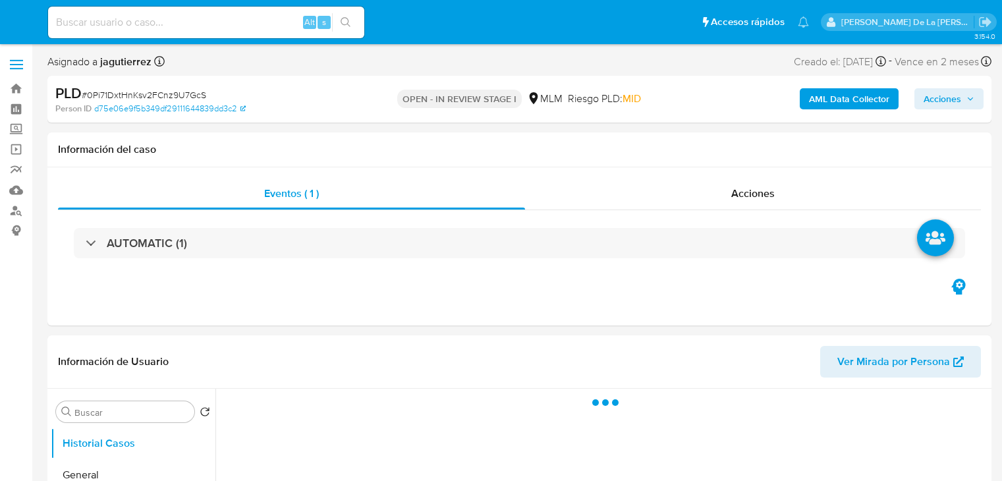
select select "10"
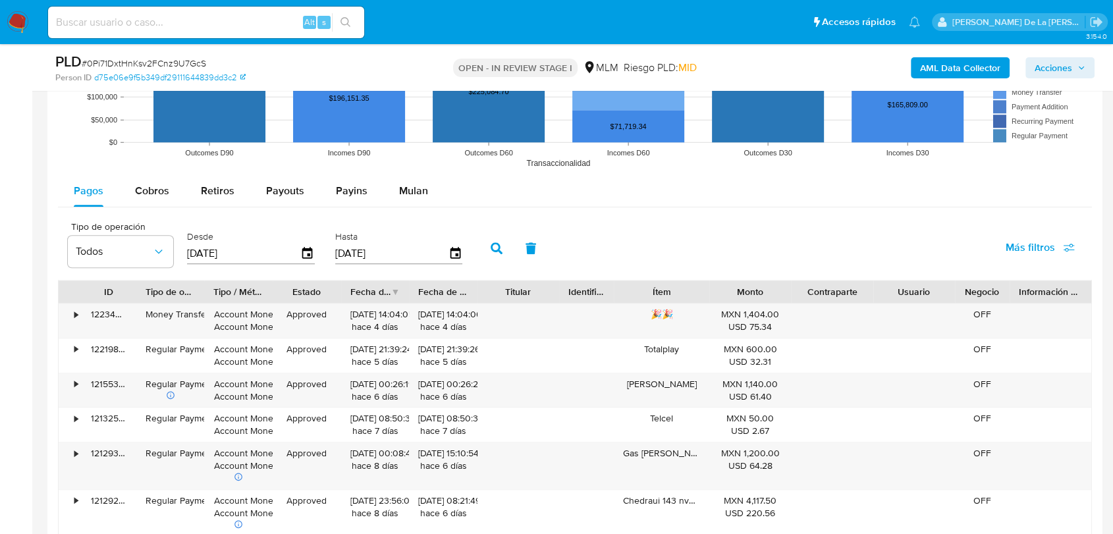
scroll to position [1391, 0]
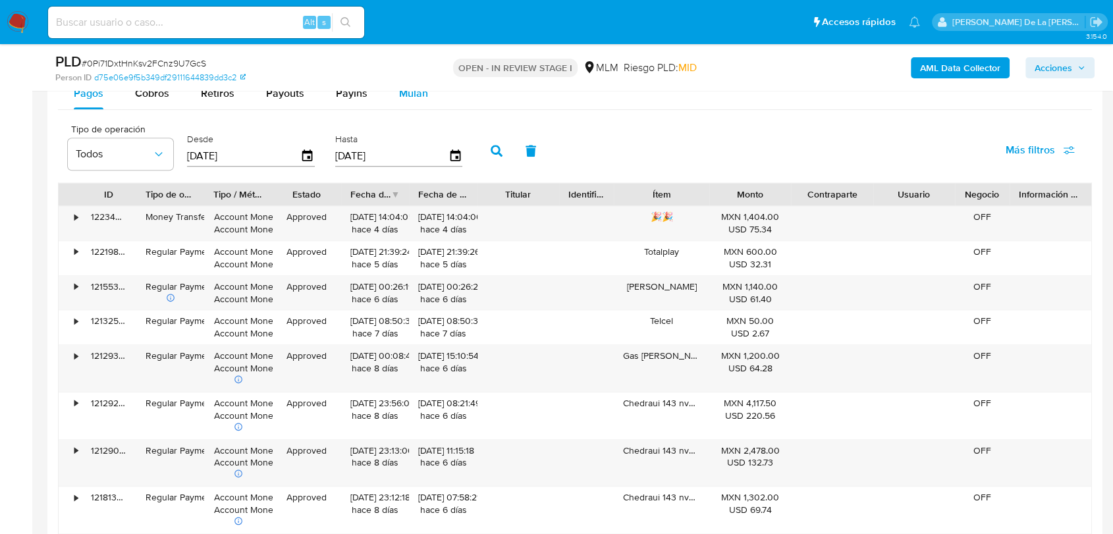
click at [405, 97] on span "Mulan" at bounding box center [413, 93] width 29 height 15
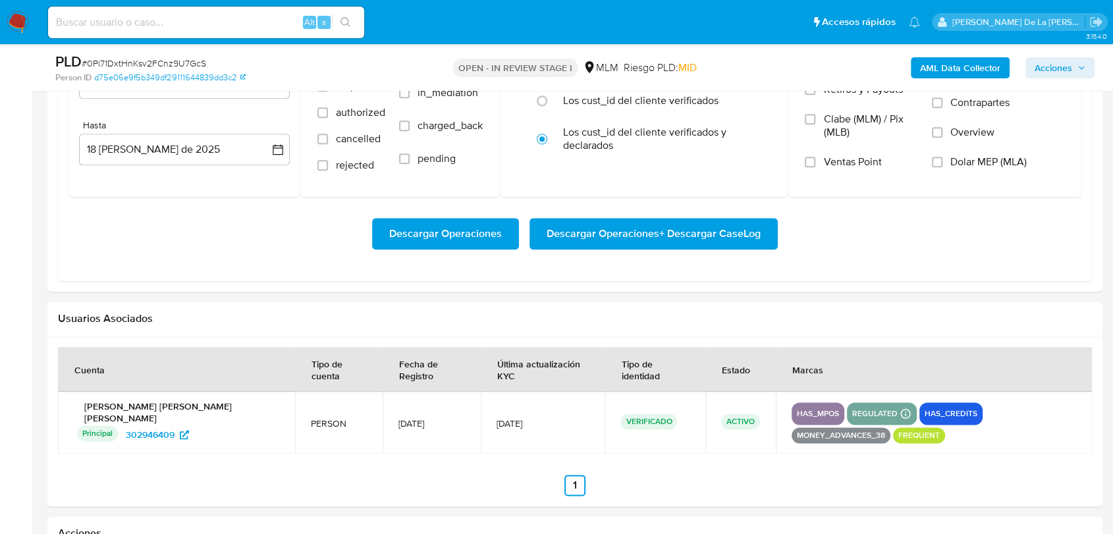
scroll to position [1464, 0]
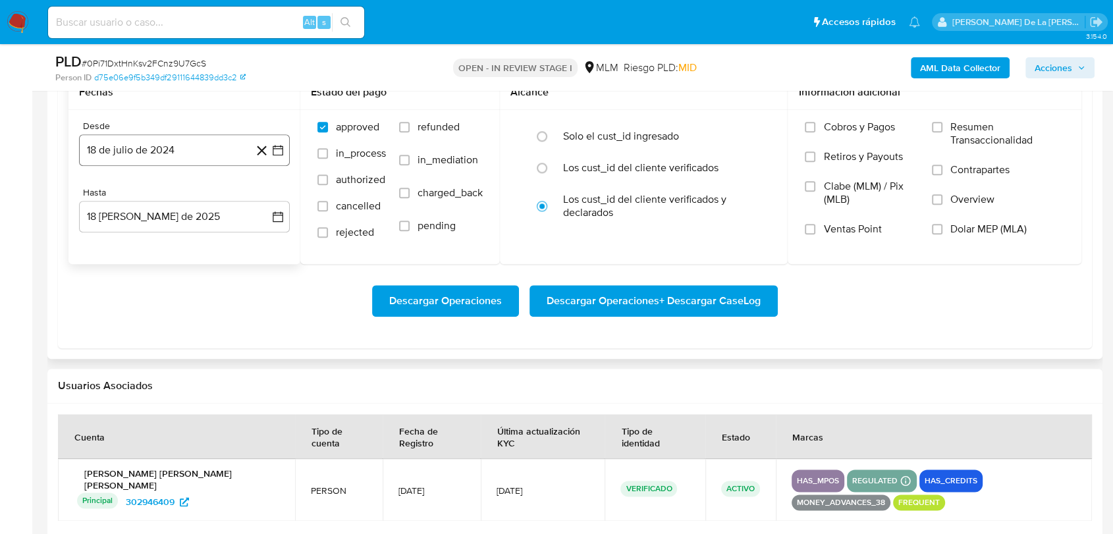
click at [279, 150] on icon "button" at bounding box center [277, 150] width 13 height 13
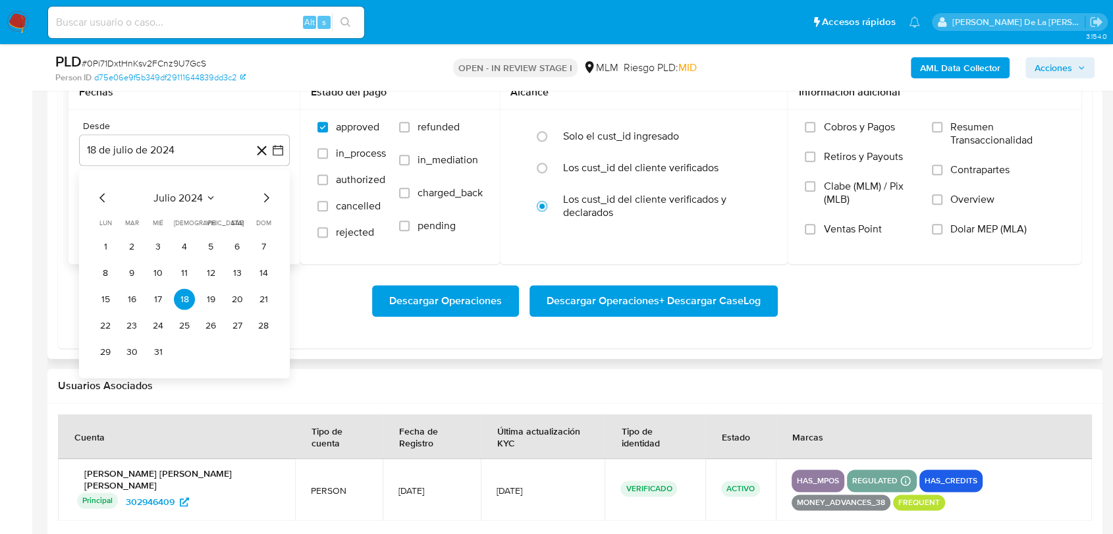
click at [262, 196] on icon "Mes siguiente" at bounding box center [266, 198] width 16 height 16
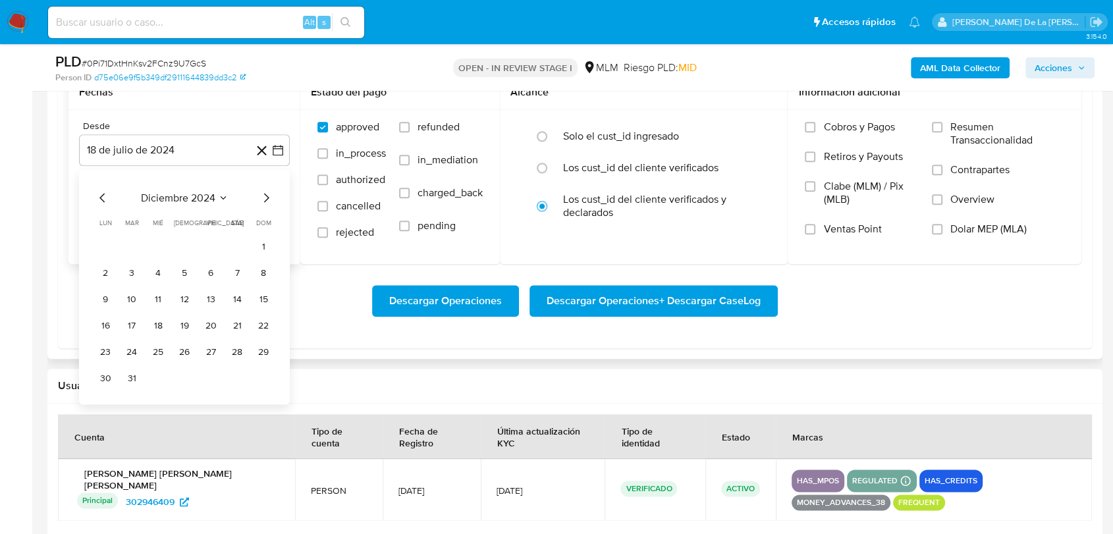
click at [262, 196] on icon "Mes siguiente" at bounding box center [266, 198] width 16 height 16
click at [136, 246] on button "1" at bounding box center [131, 246] width 21 height 21
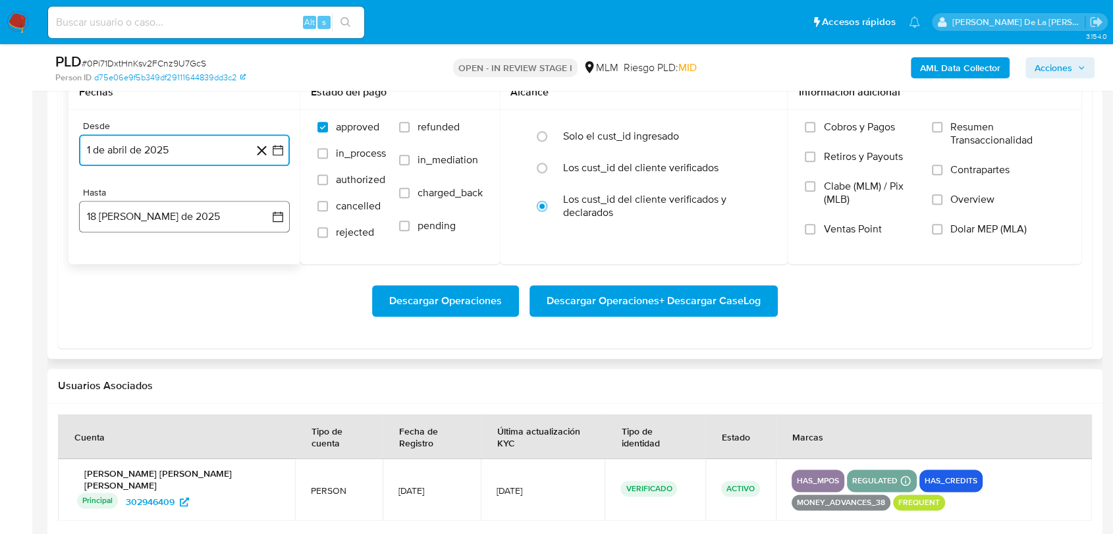
click at [144, 207] on button "18 [PERSON_NAME] de 2025" at bounding box center [184, 217] width 211 height 32
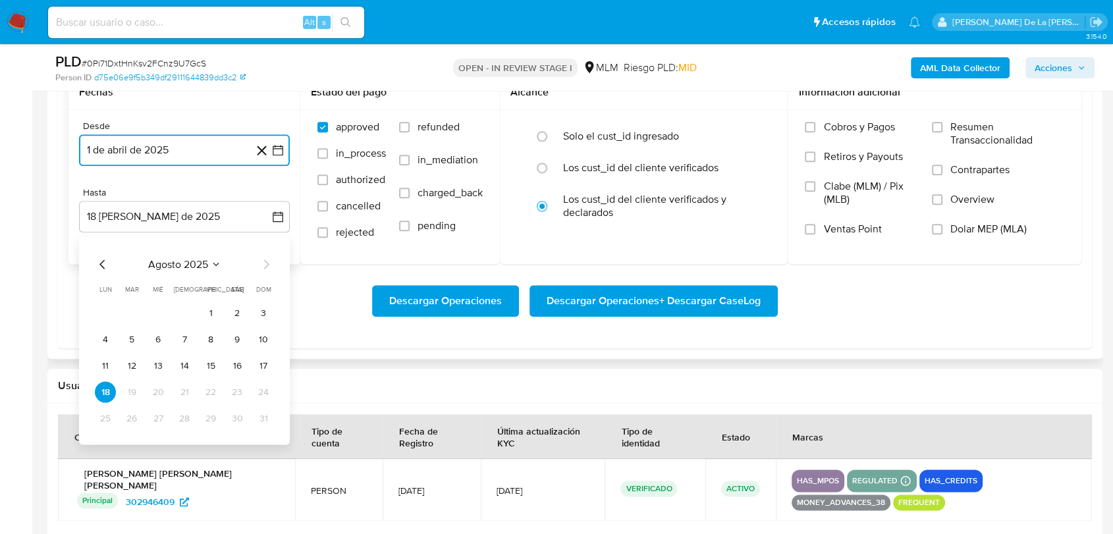
click at [99, 260] on icon "Mes anterior" at bounding box center [103, 264] width 16 height 16
click at [184, 426] on button "31" at bounding box center [184, 418] width 21 height 21
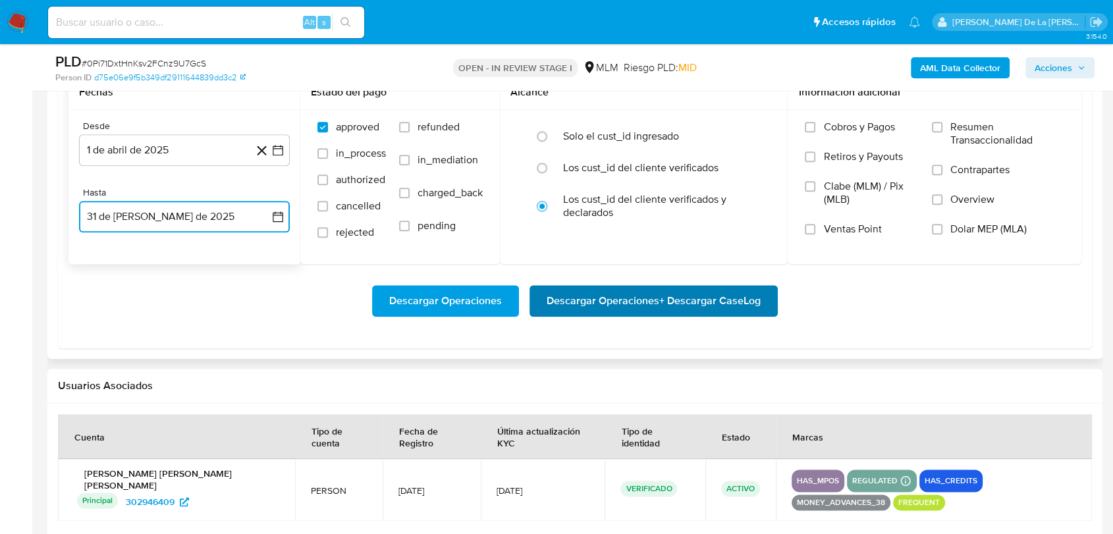
click at [635, 308] on span "Descargar Operaciones + Descargar CaseLog" at bounding box center [654, 301] width 214 height 29
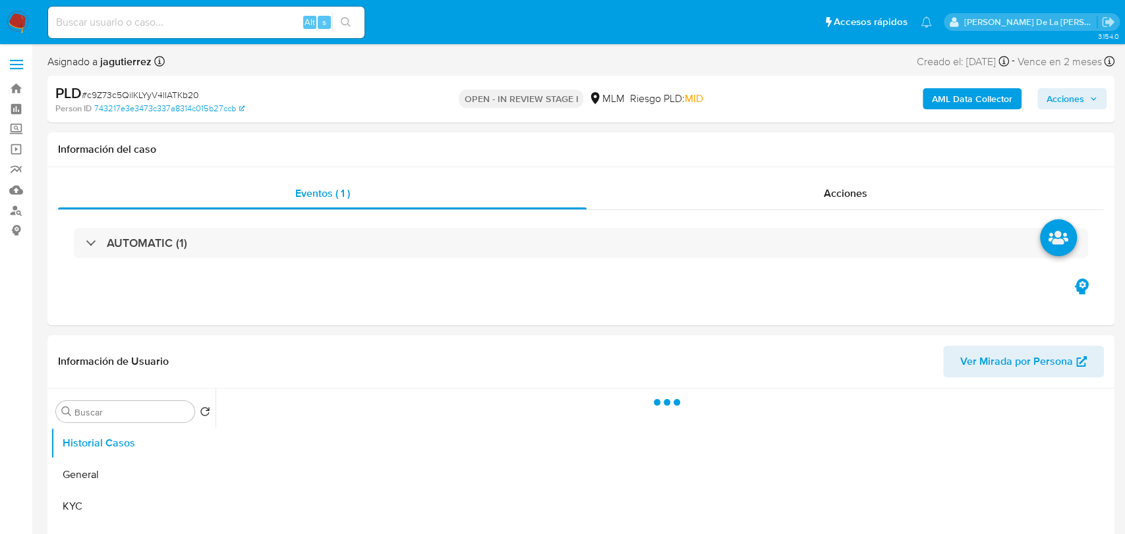
select select "10"
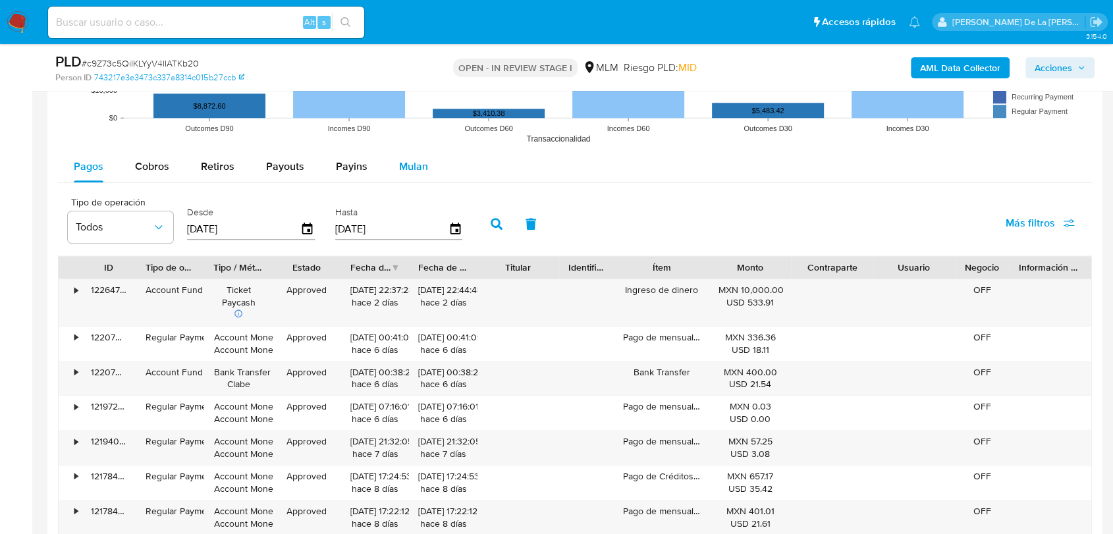
click at [402, 163] on span "Mulan" at bounding box center [413, 166] width 29 height 15
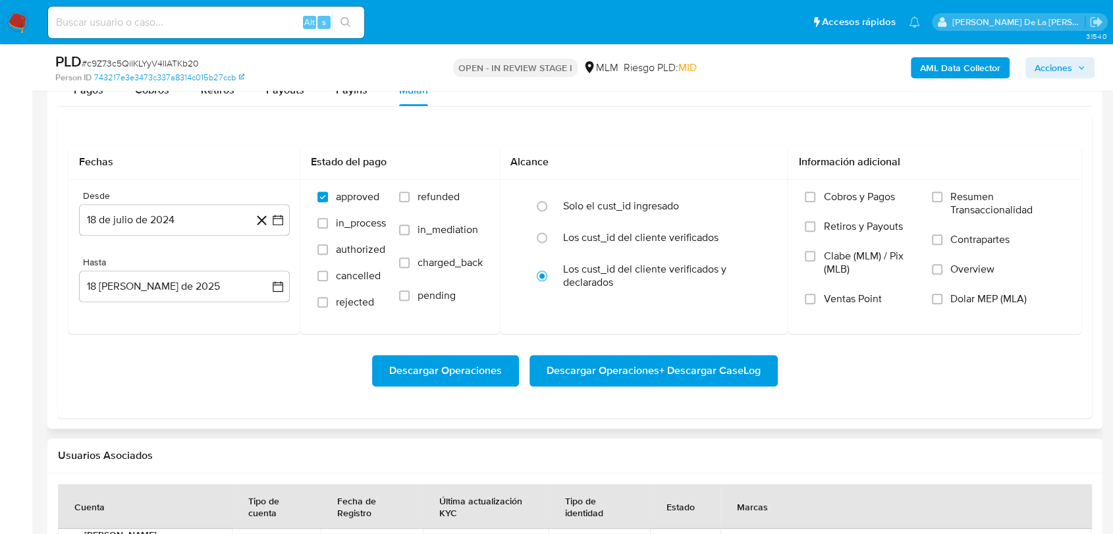
scroll to position [1391, 0]
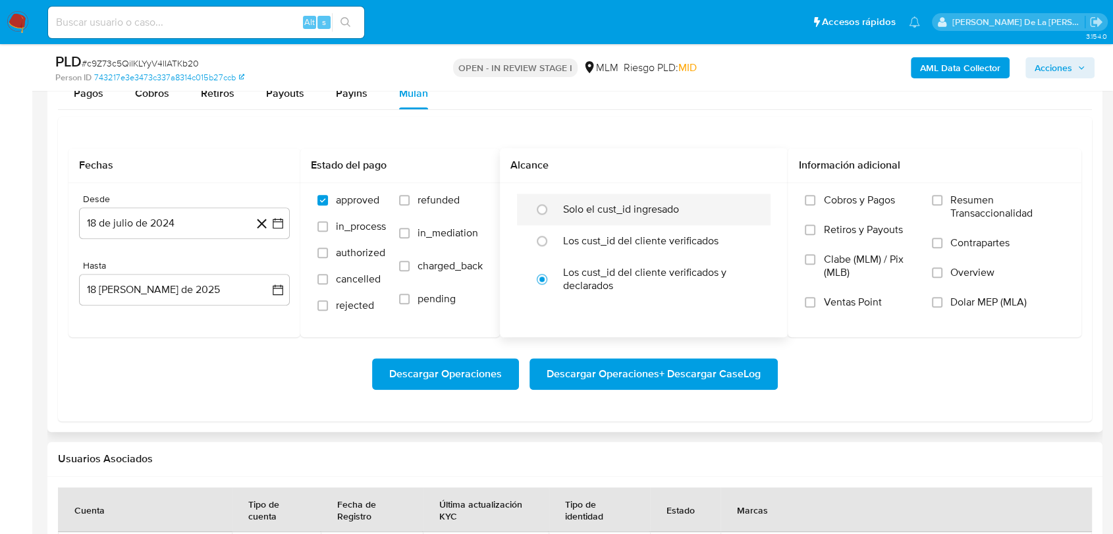
click at [582, 212] on label "Solo el cust_id ingresado" at bounding box center [621, 209] width 116 height 13
click at [553, 212] on input "radio" at bounding box center [542, 209] width 21 height 21
radio input "true"
click at [278, 221] on icon "button" at bounding box center [277, 223] width 13 height 13
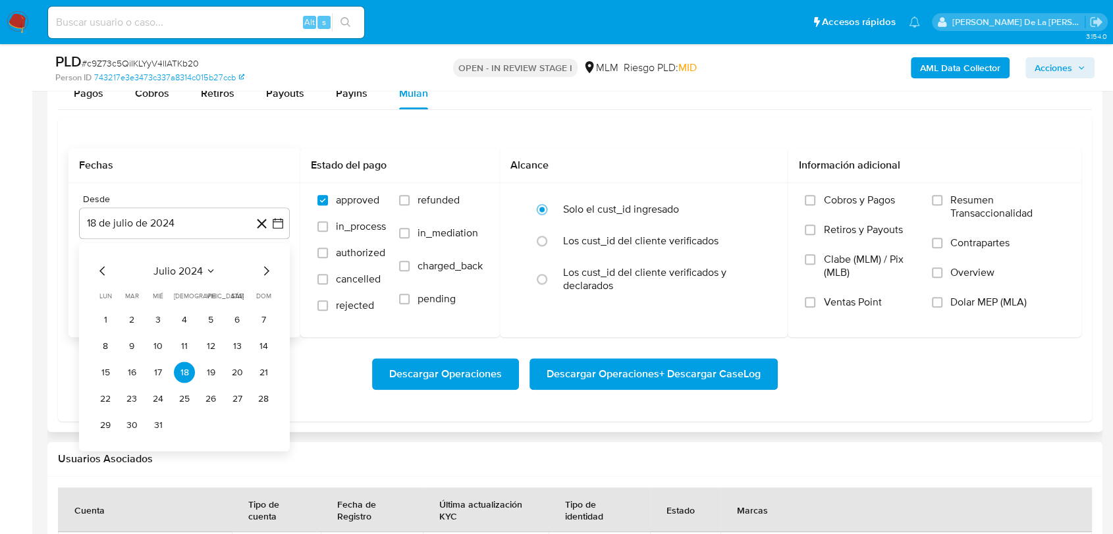
click at [264, 271] on icon "Mes siguiente" at bounding box center [266, 271] width 16 height 16
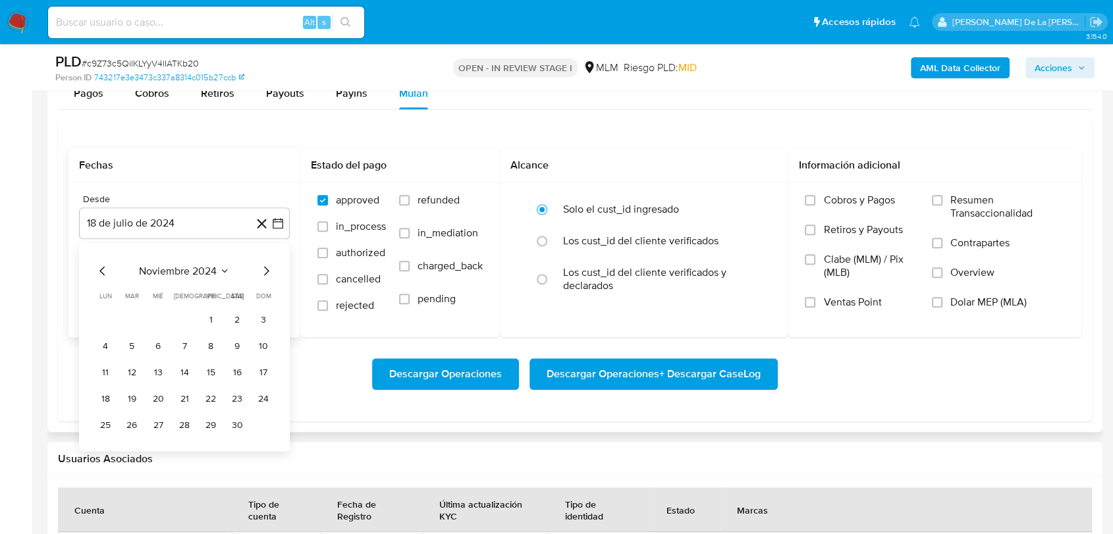
click at [264, 271] on icon "Mes siguiente" at bounding box center [266, 271] width 16 height 16
click at [132, 321] on button "1" at bounding box center [131, 319] width 21 height 21
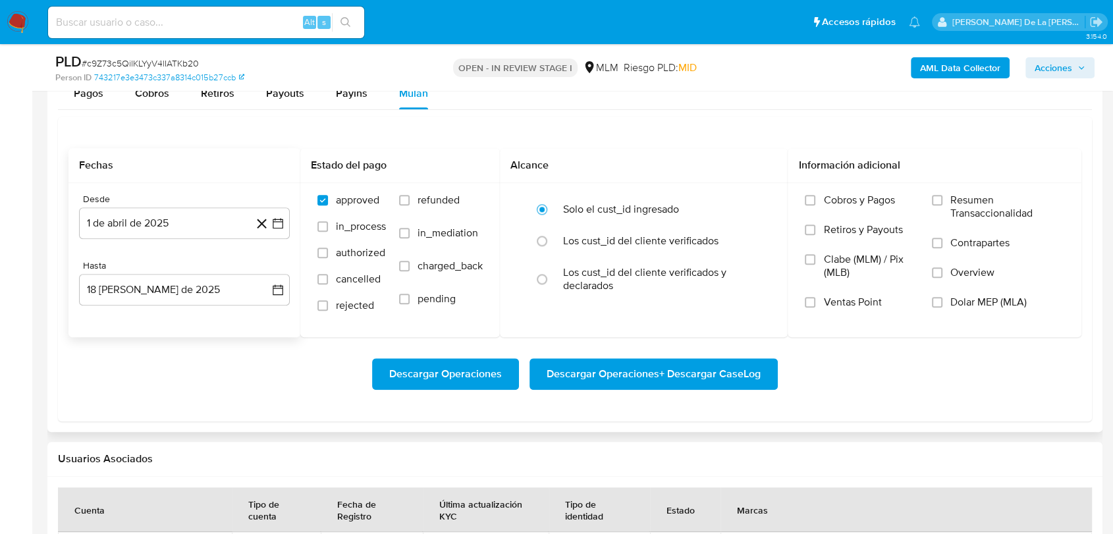
click at [154, 311] on div "Desde 1 de abril de 2025 [DATE] Hasta 18 [PERSON_NAME] de 2025 [DATE]" at bounding box center [185, 260] width 232 height 154
click at [161, 281] on button "18 [PERSON_NAME] de 2025" at bounding box center [184, 290] width 211 height 32
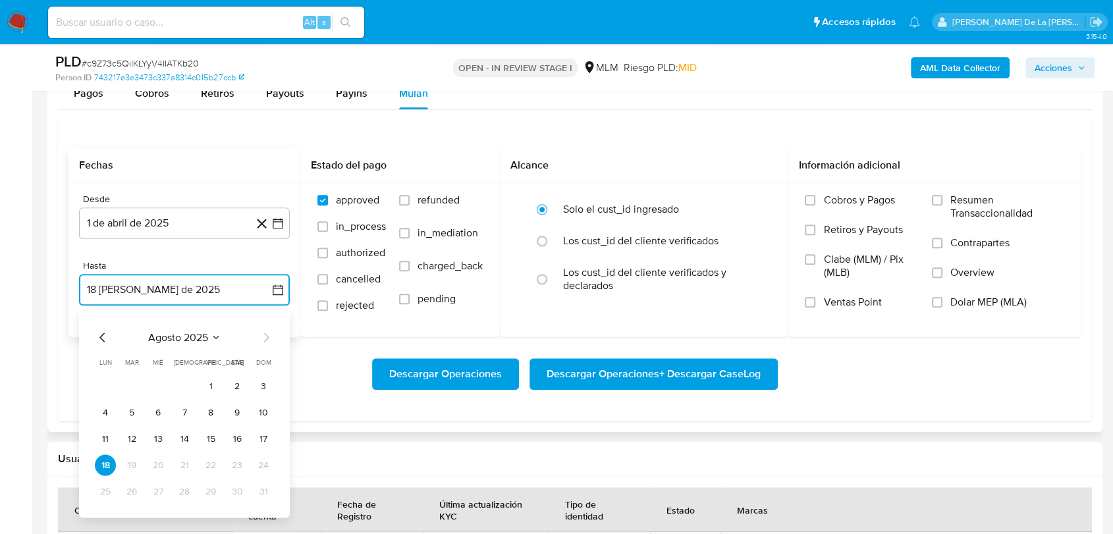
click at [99, 337] on icon "Mes anterior" at bounding box center [103, 337] width 16 height 16
click at [189, 494] on button "31" at bounding box center [184, 491] width 21 height 21
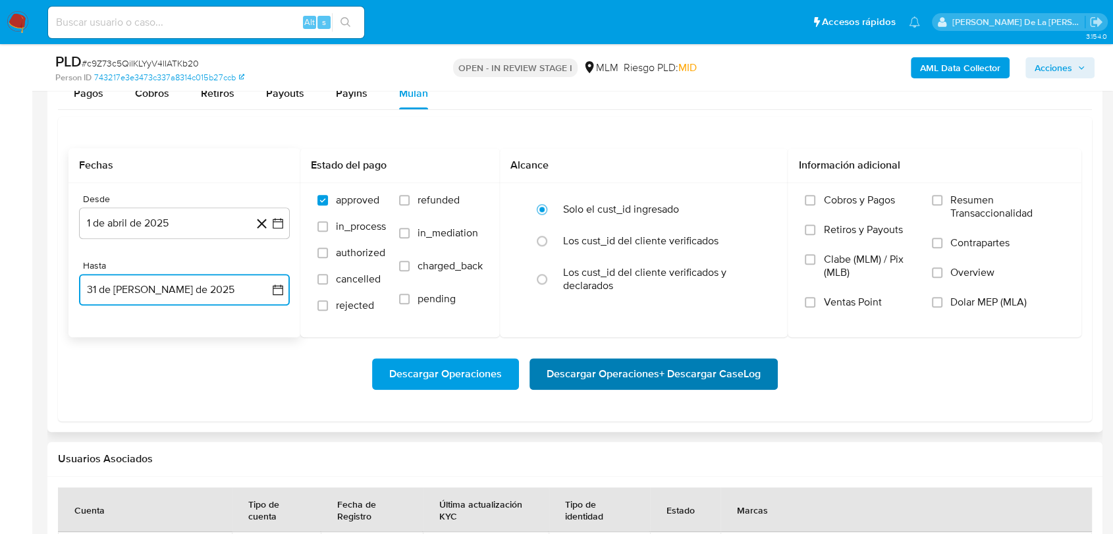
click at [634, 381] on span "Descargar Operaciones + Descargar CaseLog" at bounding box center [654, 374] width 214 height 29
